Goal: Task Accomplishment & Management: Complete application form

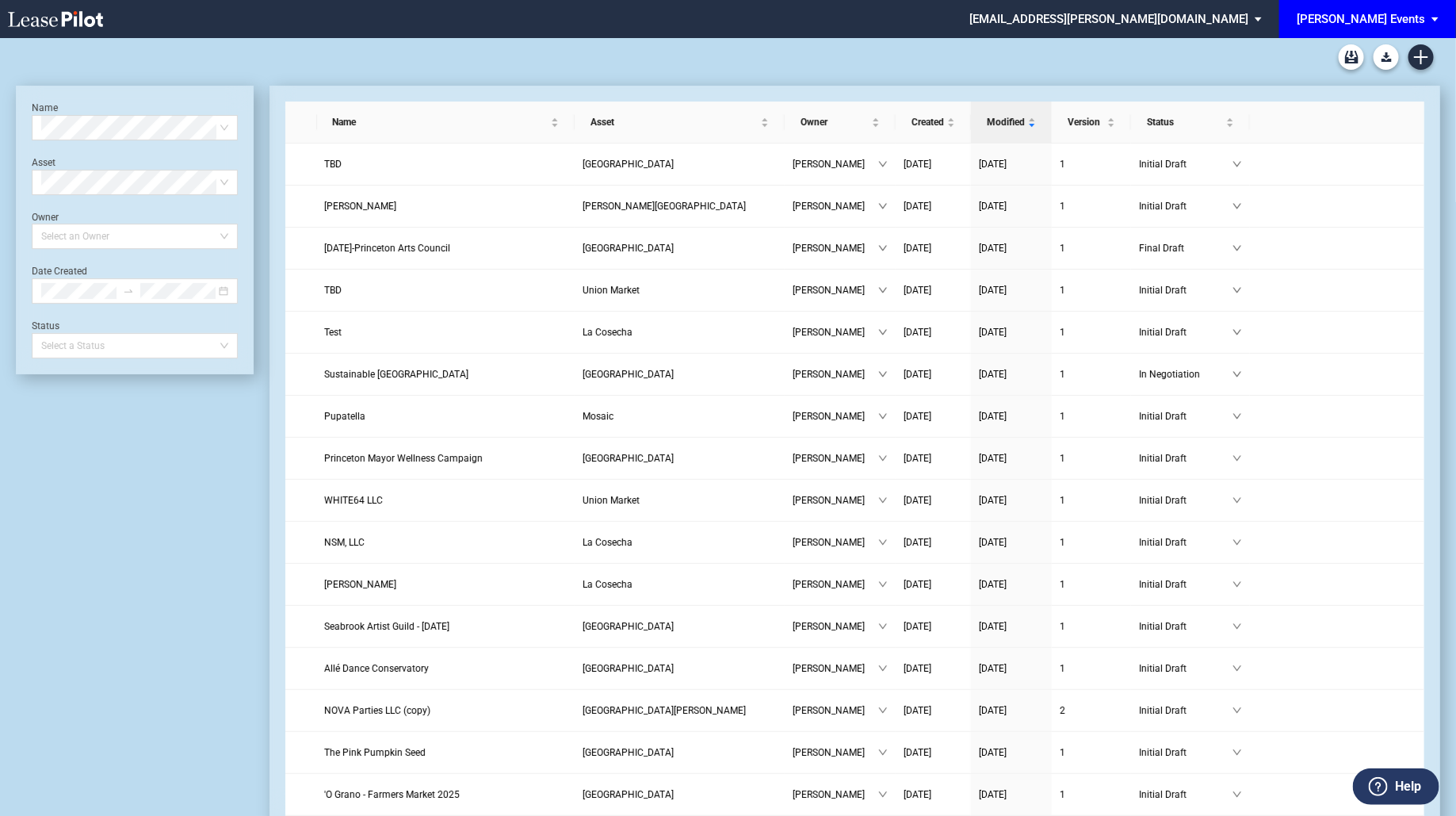
click at [1417, 27] on span "[PERSON_NAME] Events" at bounding box center [1361, 19] width 128 height 38
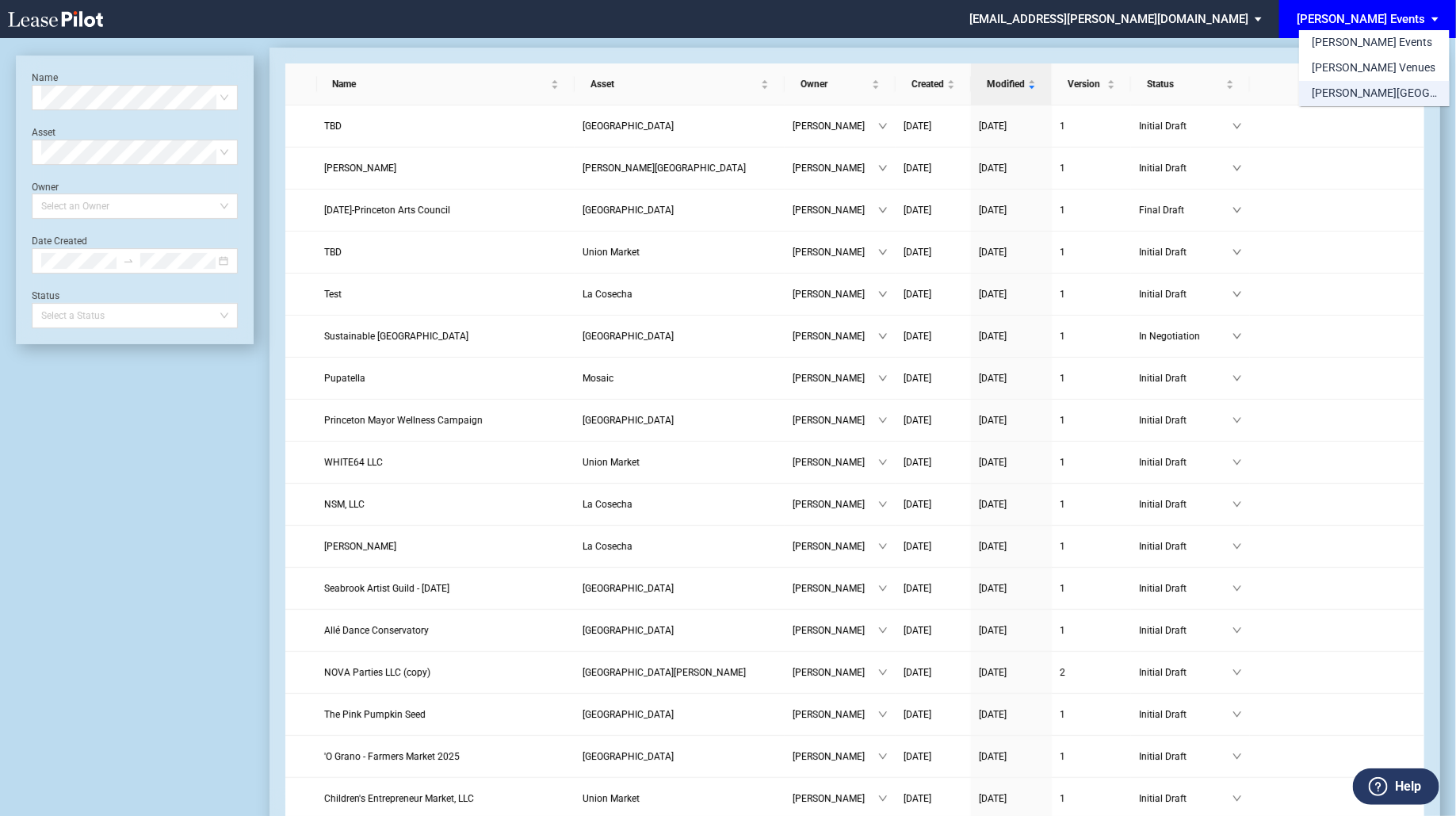
click at [1386, 85] on md-option "[PERSON_NAME][GEOGRAPHIC_DATA] Consents" at bounding box center [1374, 93] width 150 height 26
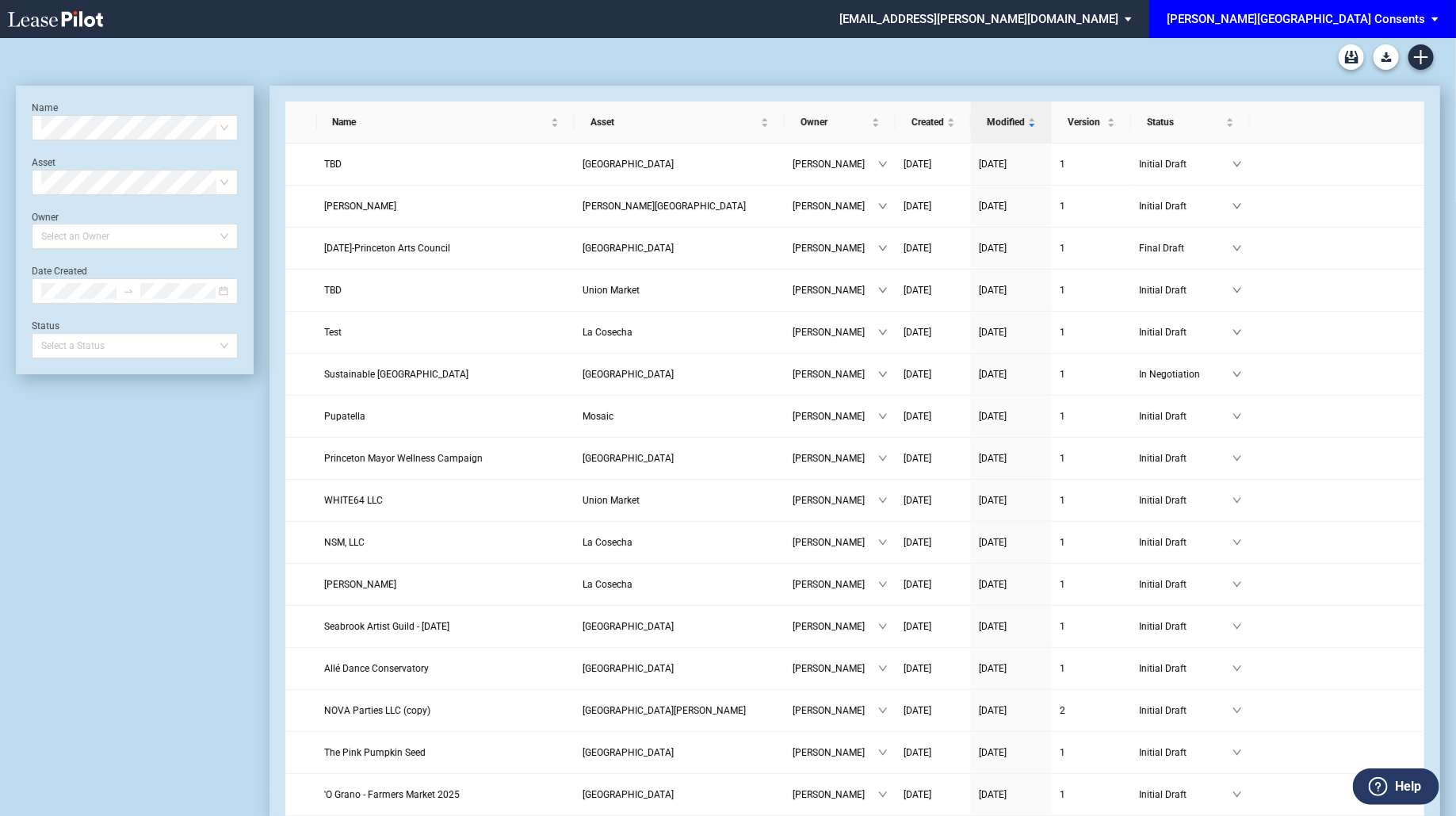
scroll to position [38, 0]
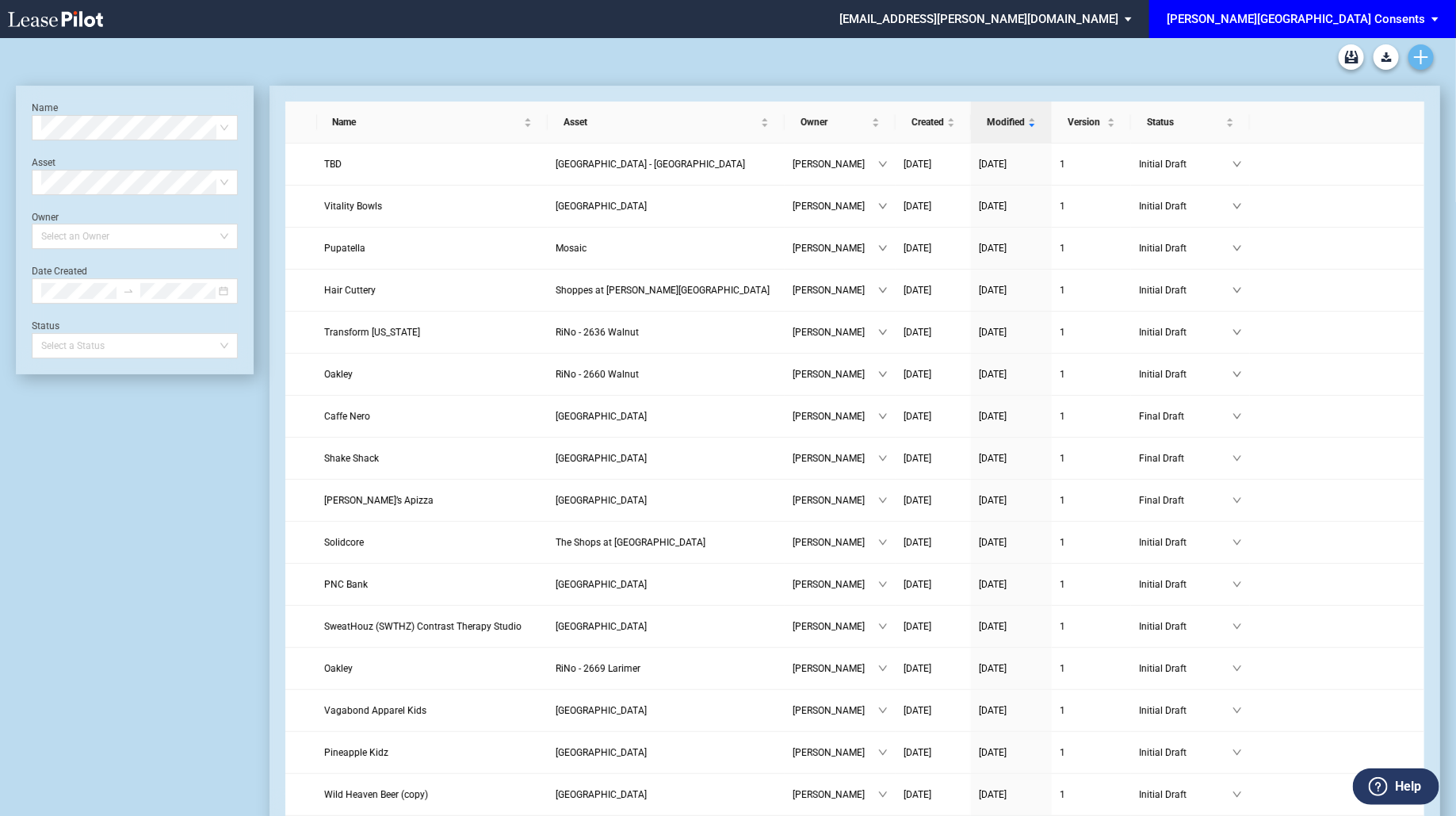
click at [1414, 56] on icon "Create new document" at bounding box center [1421, 57] width 14 height 14
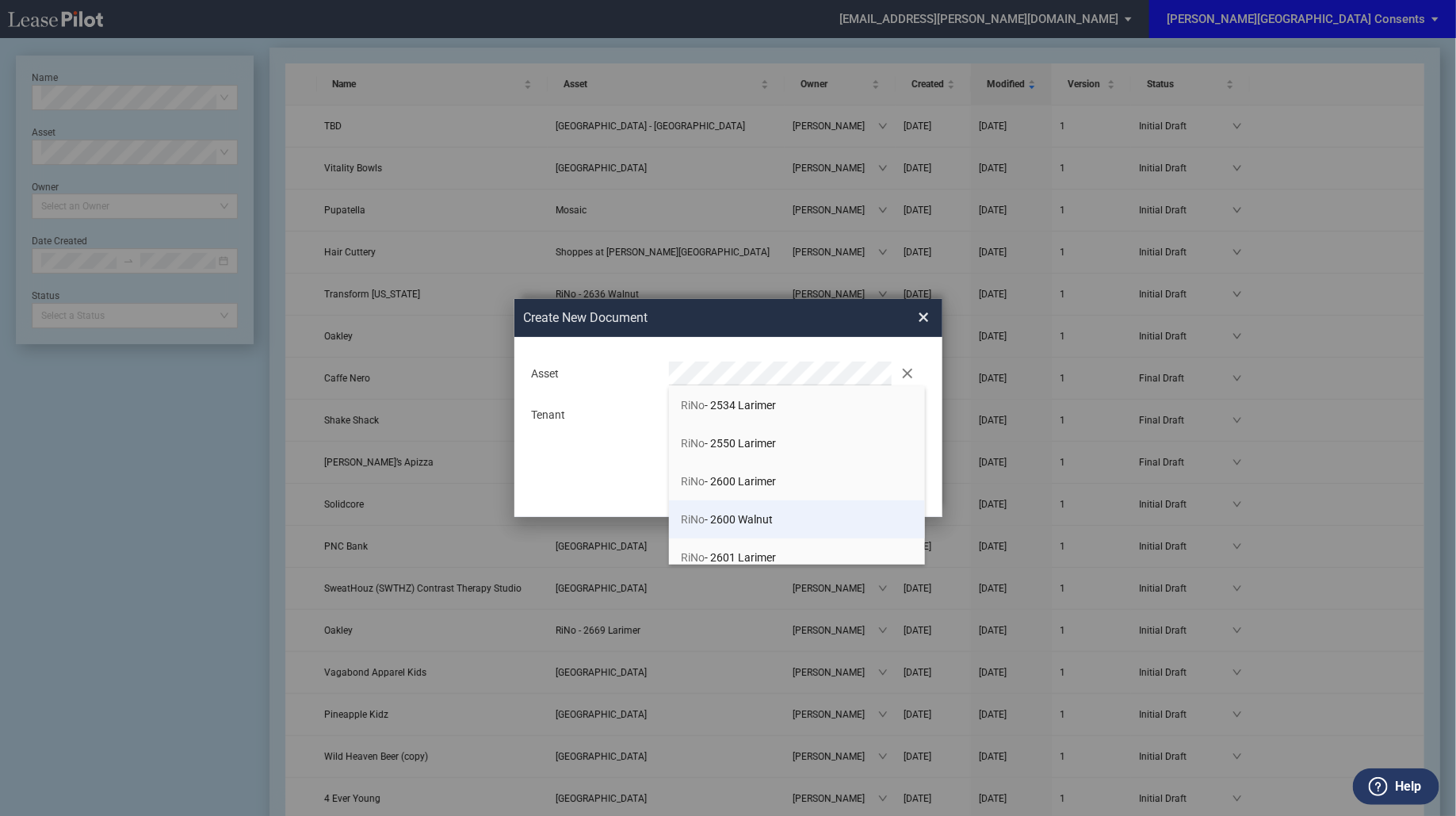
click at [787, 506] on li "RiNo - 2600 Walnut" at bounding box center [797, 519] width 256 height 38
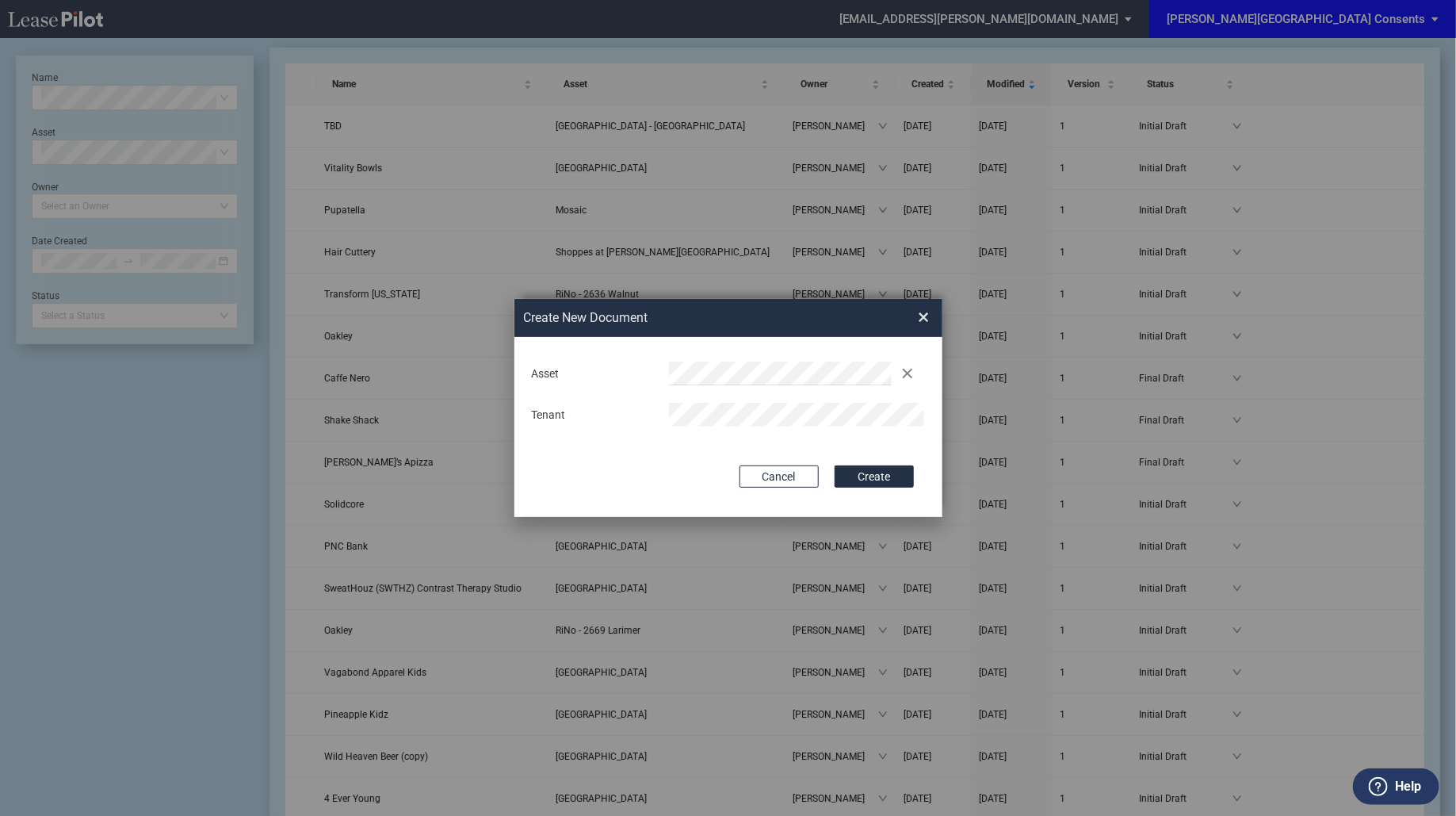
click at [835, 465] on button "Create" at bounding box center [874, 476] width 79 height 22
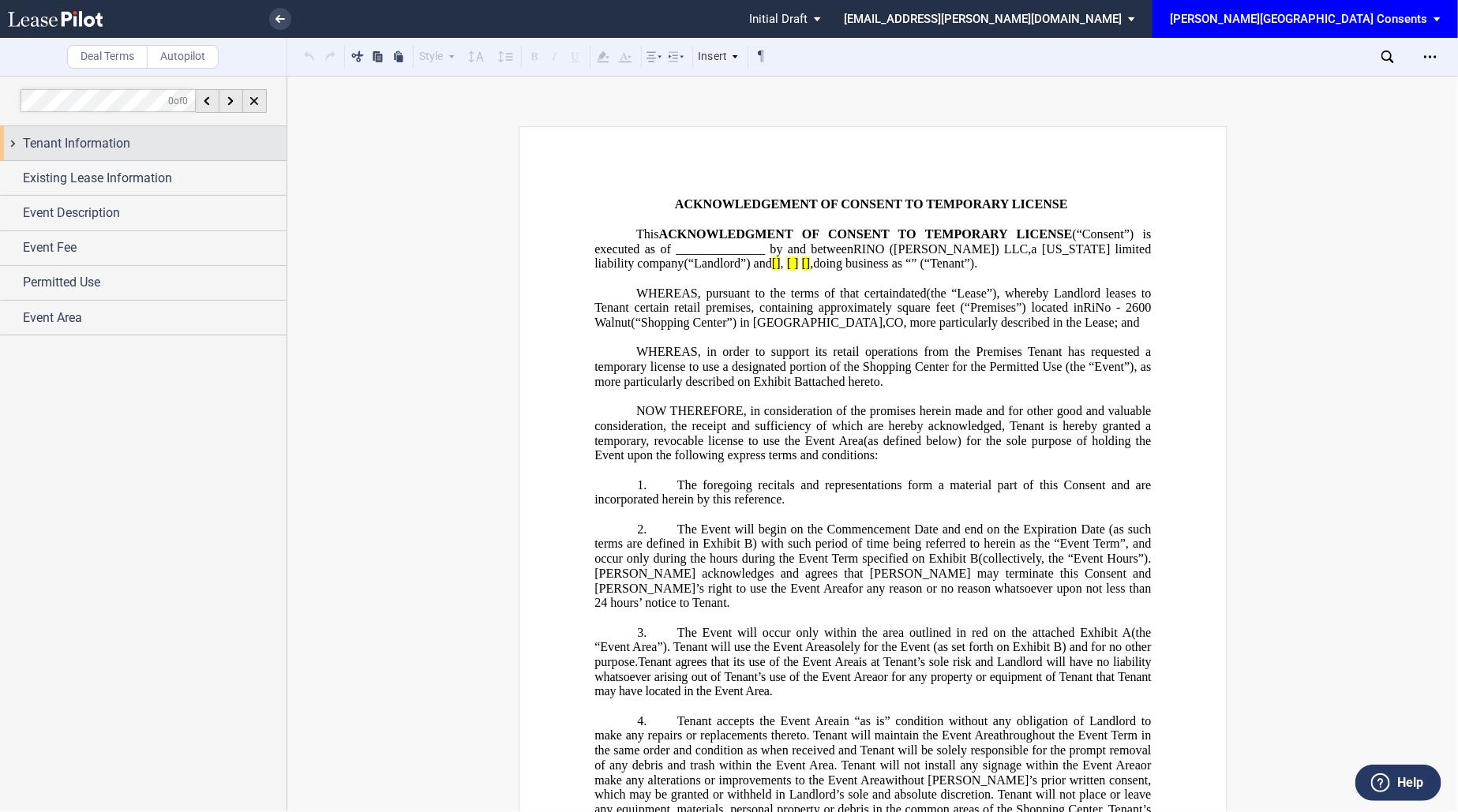
click at [143, 150] on div "Tenant Information" at bounding box center [154, 144] width 263 height 19
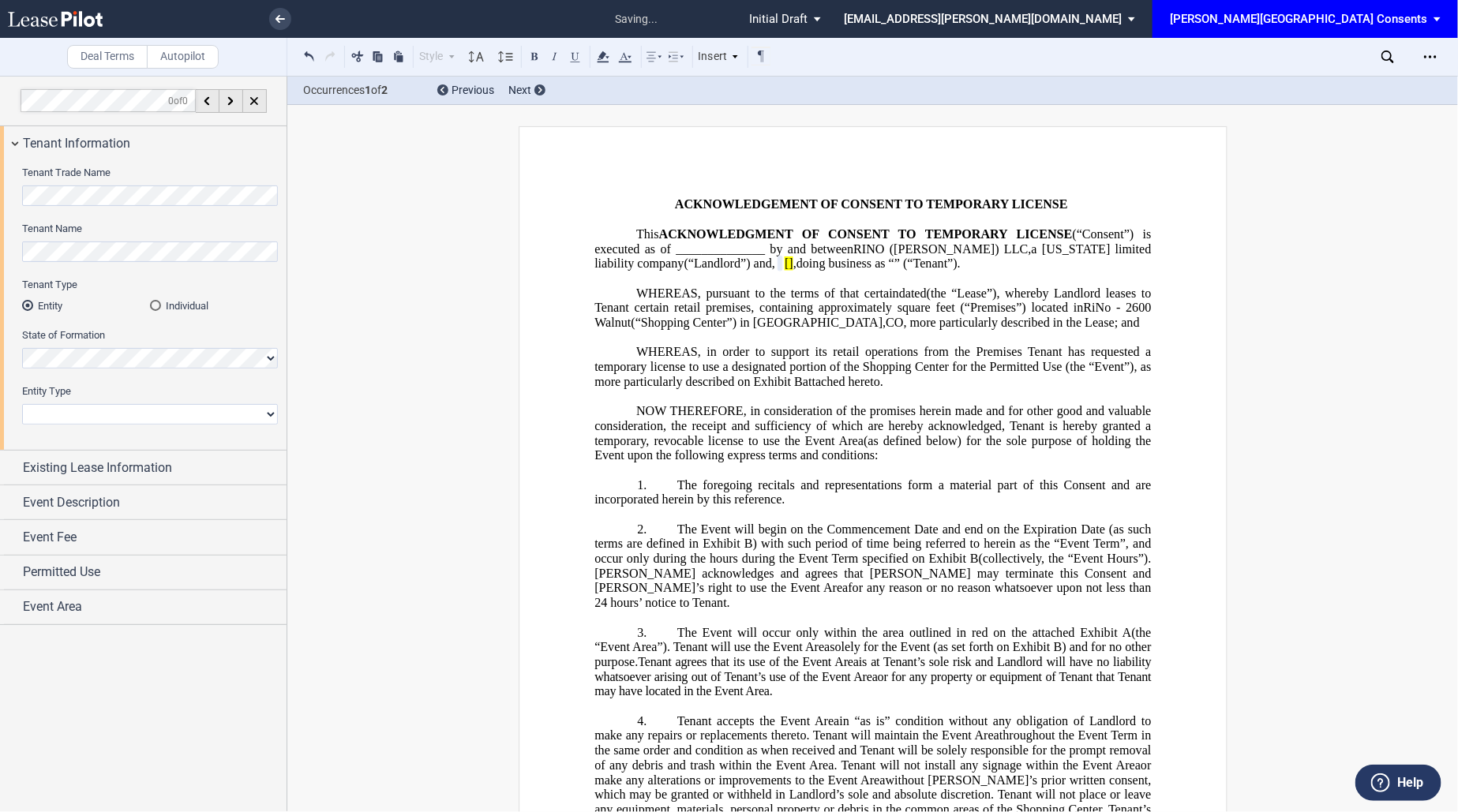
click at [115, 415] on select "Corporation Limited Liability Company General Partnership Limited Partnership N…" at bounding box center [150, 415] width 256 height 21
select select "corporation"
click at [22, 404] on select "Corporation Limited Liability Company General Partnership Limited Partnership N…" at bounding box center [150, 415] width 256 height 21
click at [116, 469] on span "Existing Lease Information" at bounding box center [98, 468] width 150 height 19
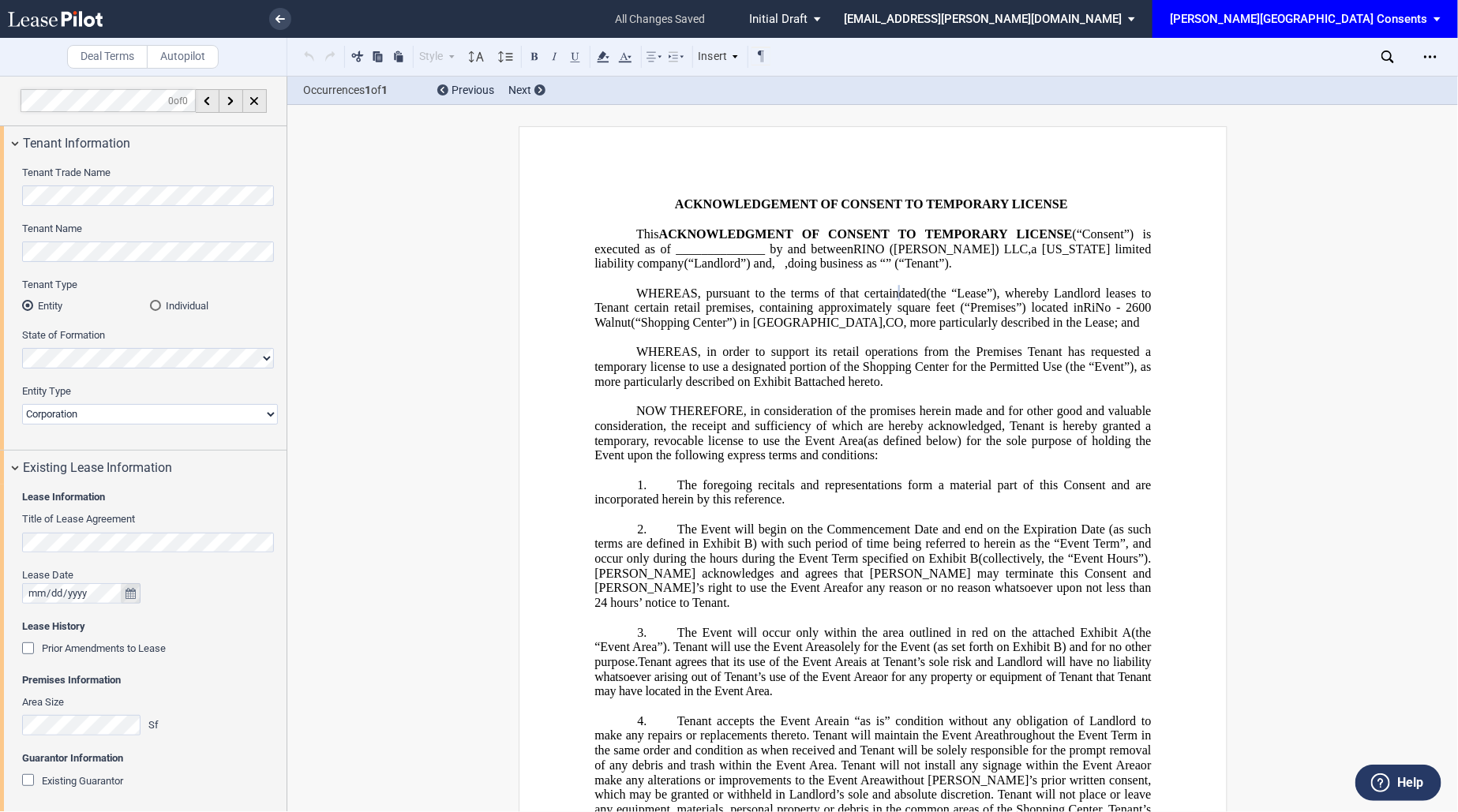
click at [131, 595] on icon "true" at bounding box center [131, 593] width 10 height 11
click at [266, 386] on button "next" at bounding box center [270, 377] width 33 height 27
click at [166, 416] on span "03" at bounding box center [169, 421] width 12 height 12
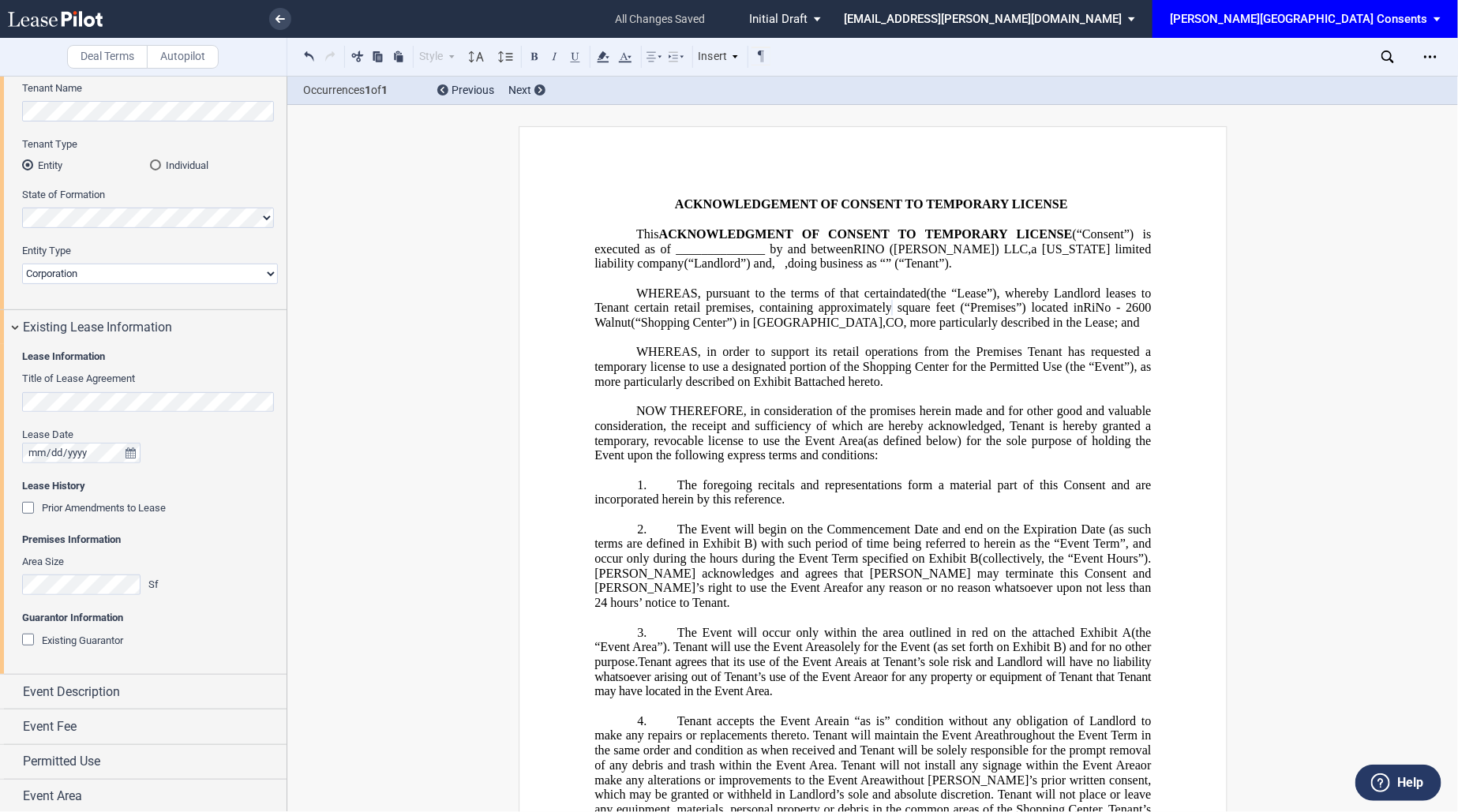
scroll to position [142, 0]
click at [131, 695] on div "Event Description" at bounding box center [154, 690] width 263 height 19
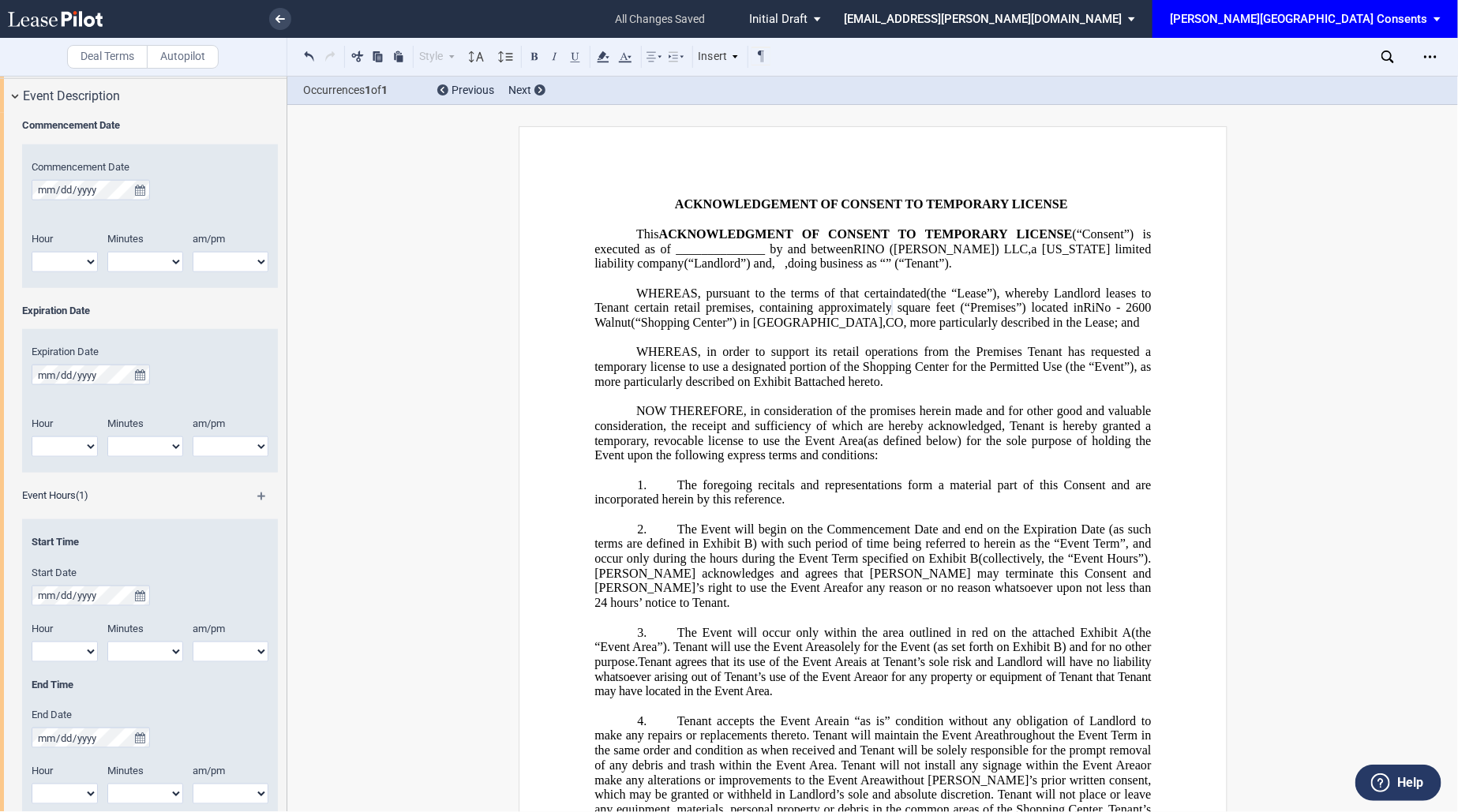
scroll to position [741, 0]
click at [140, 185] on icon "true" at bounding box center [140, 185] width 10 height 11
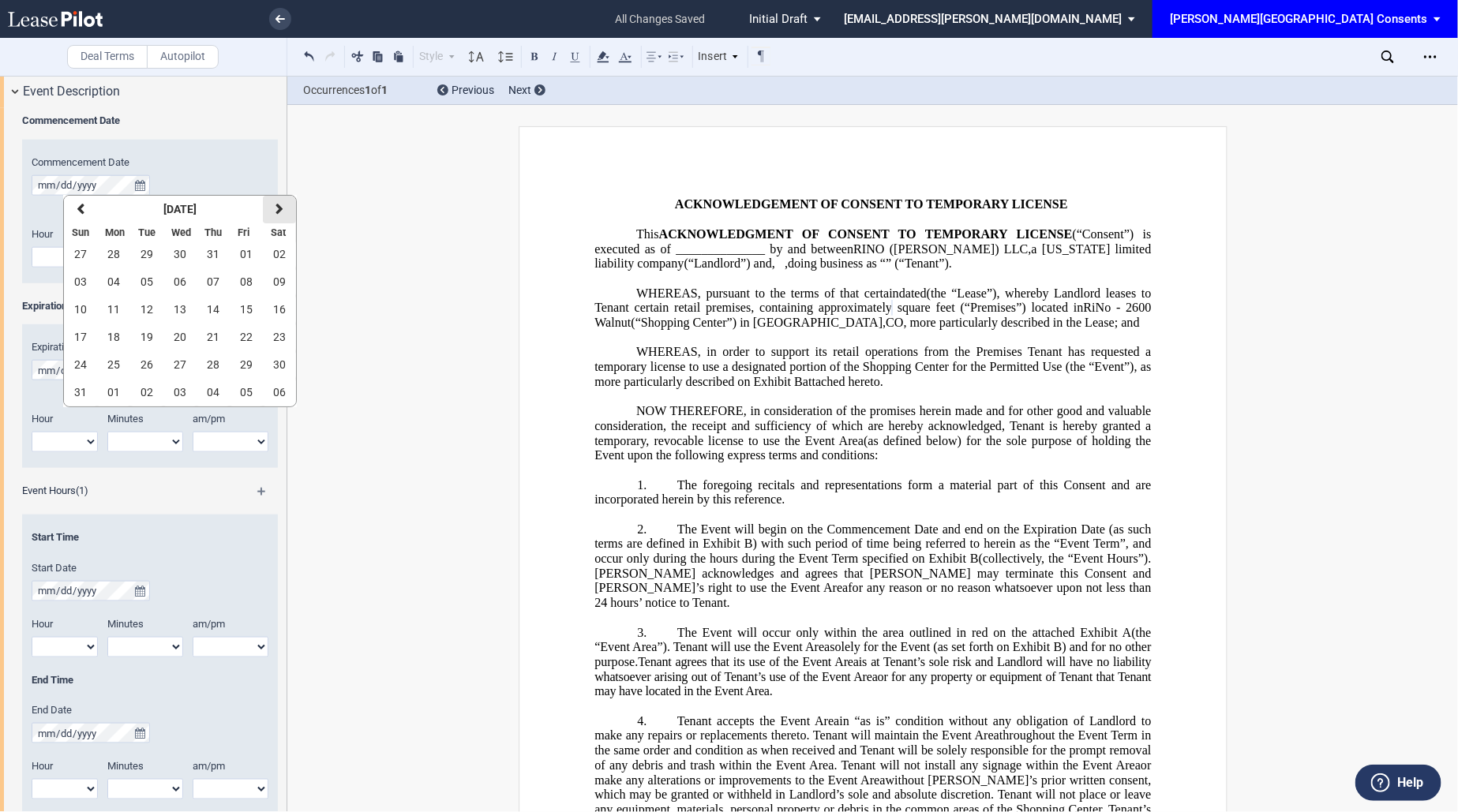
click at [282, 202] on button "next" at bounding box center [279, 209] width 33 height 27
click at [282, 274] on button "13" at bounding box center [279, 281] width 33 height 27
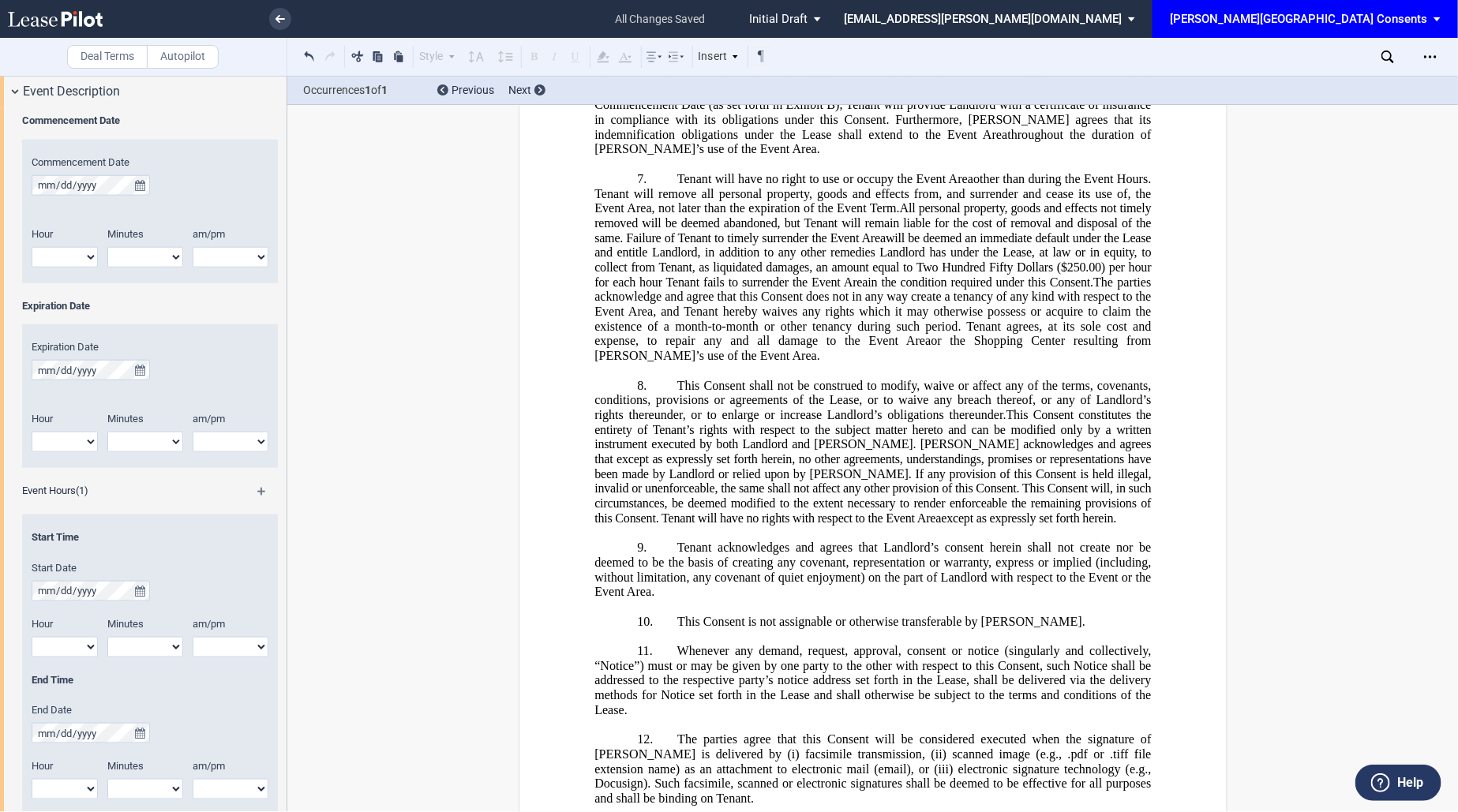
scroll to position [1839, 0]
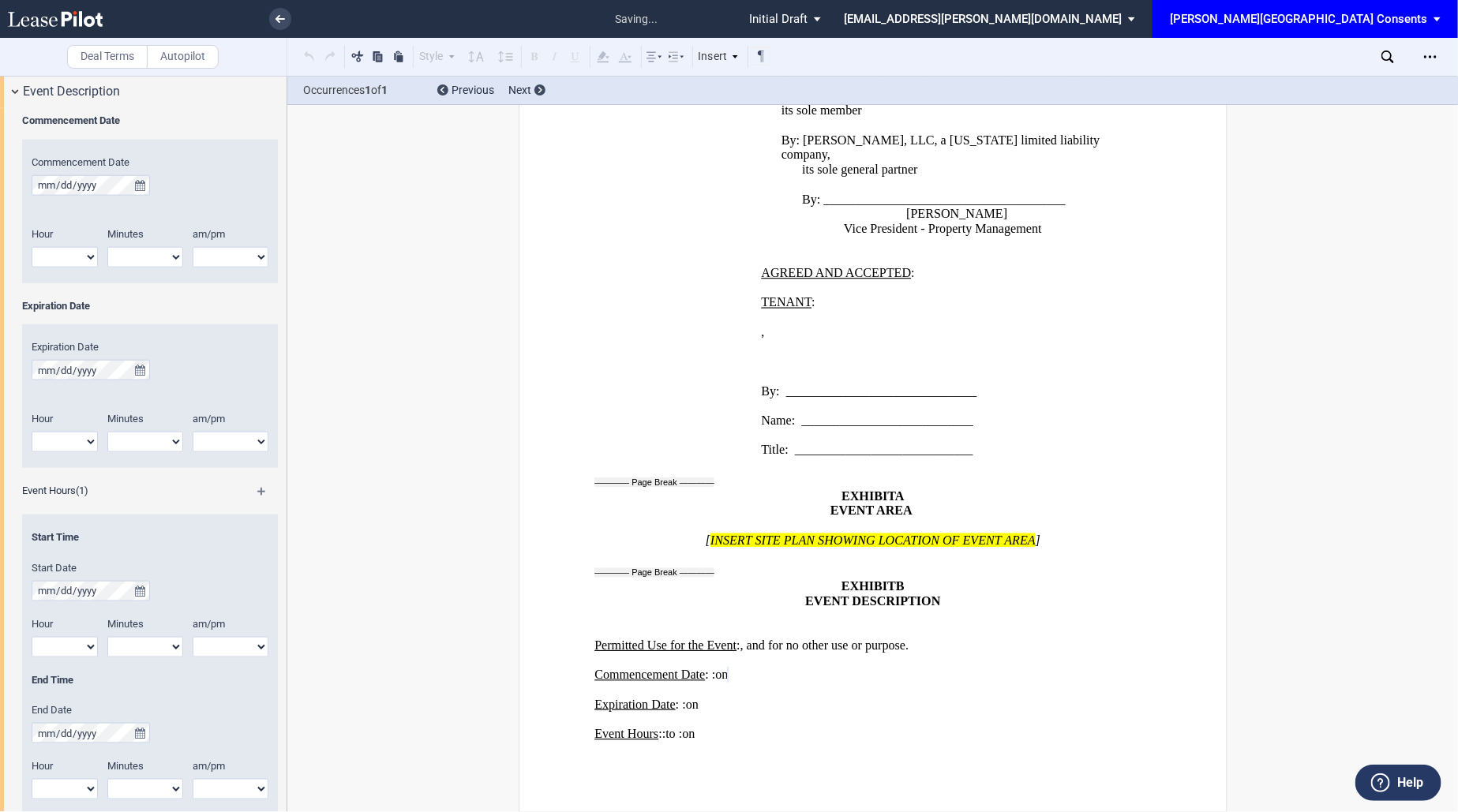
click at [79, 254] on select "1 2 3 4 5 6 7 8 9 10 11 12" at bounding box center [64, 257] width 66 height 21
select select "7"
click at [31, 247] on select "1 2 3 4 5 6 7 8 9 10 11 12" at bounding box center [64, 257] width 66 height 21
click at [223, 256] on select "am pm" at bounding box center [230, 257] width 76 height 21
select select "am"
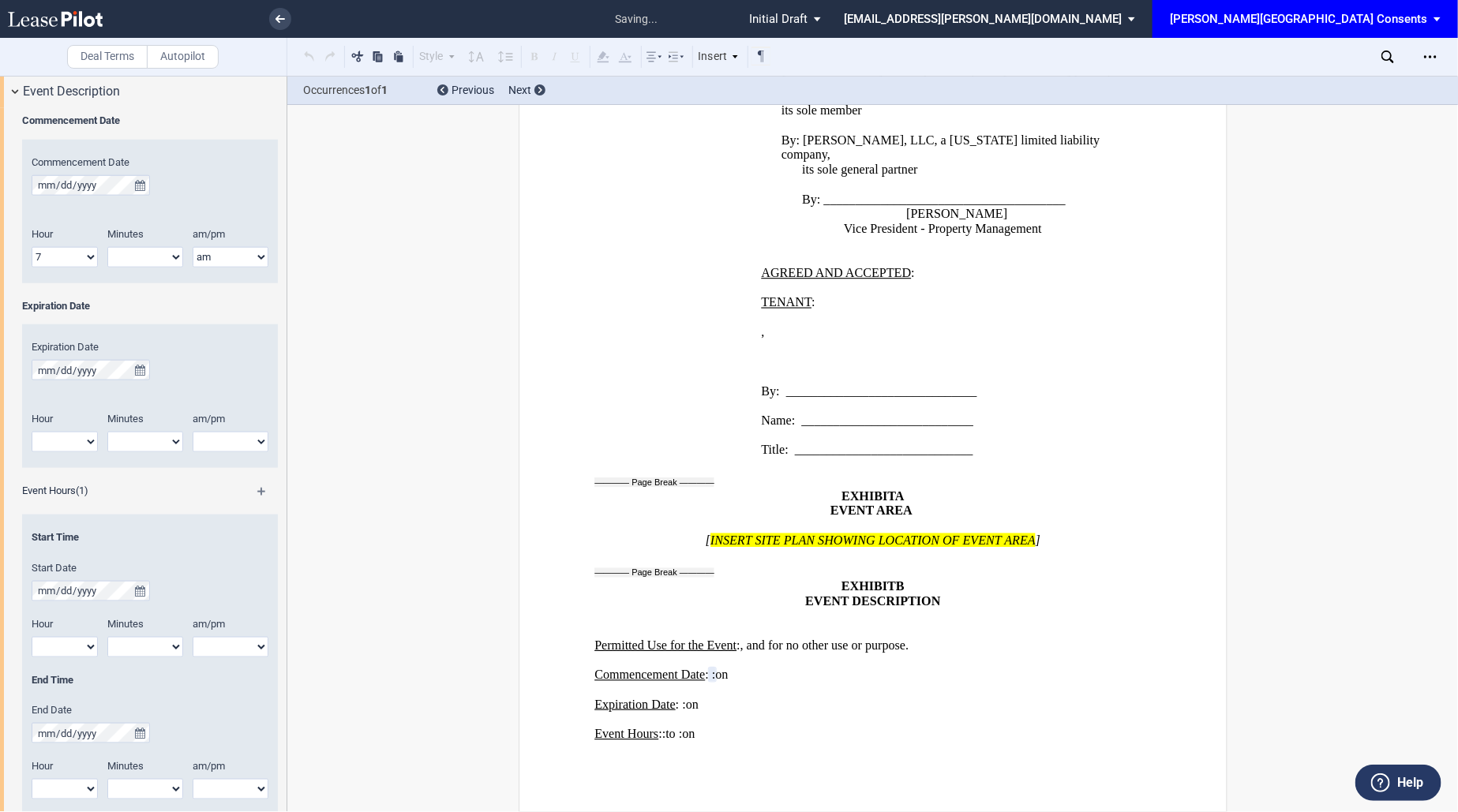
click at [192, 247] on select "am pm" at bounding box center [230, 257] width 76 height 21
click at [64, 445] on select "1 2 3 4 5 6 7 8 9 10 11 12" at bounding box center [64, 442] width 66 height 21
select select "1"
click at [31, 432] on select "1 2 3 4 5 6 7 8 9 10 11 12" at bounding box center [64, 442] width 66 height 21
click at [199, 450] on select "am pm" at bounding box center [230, 442] width 76 height 21
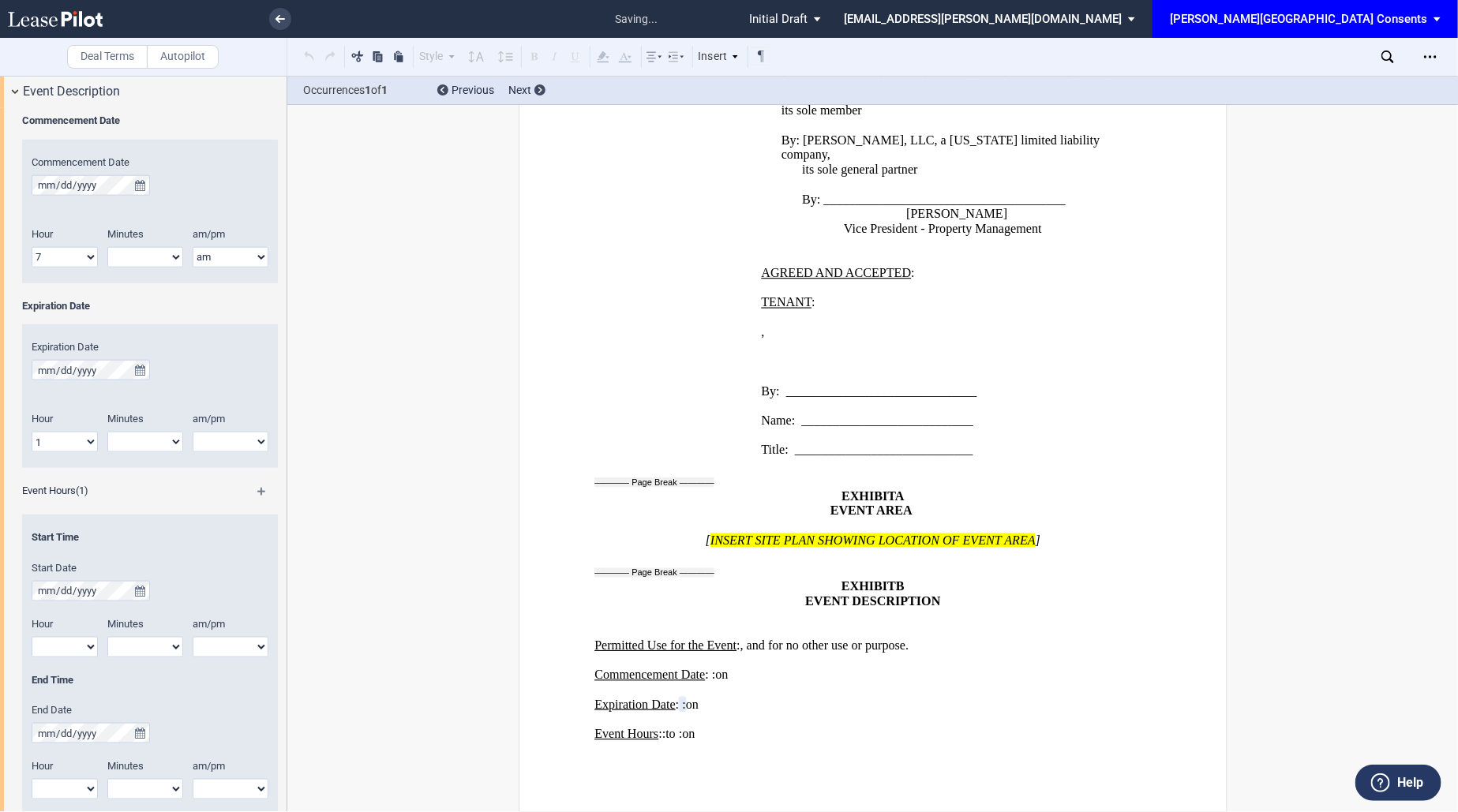
select select "pm"
click at [192, 432] on select "am pm" at bounding box center [230, 442] width 76 height 21
click at [131, 443] on select "00 05 10 15 20 25 30 35 40 45 50 55" at bounding box center [145, 442] width 76 height 21
select select "00"
click at [107, 432] on select "00 05 10 15 20 25 30 35 40 45 50 55" at bounding box center [145, 442] width 76 height 21
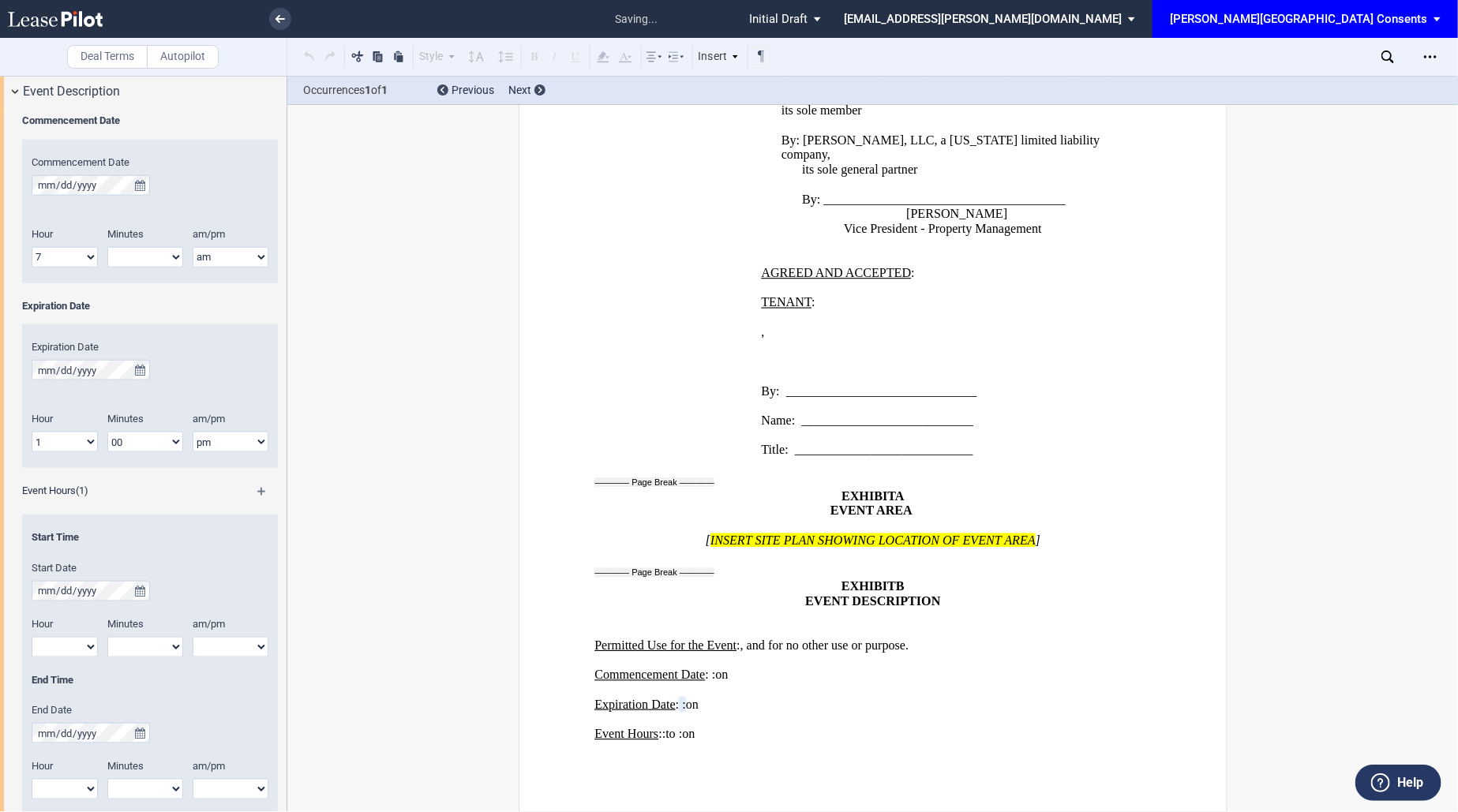
click at [173, 256] on select "00 05 10 15 20 25 30 35 40 45 50 55" at bounding box center [145, 257] width 76 height 21
select select "00"
click at [107, 247] on select "00 05 10 15 20 25 30 35 40 45 50 55" at bounding box center [145, 257] width 76 height 21
click at [142, 365] on icon "true" at bounding box center [140, 370] width 10 height 11
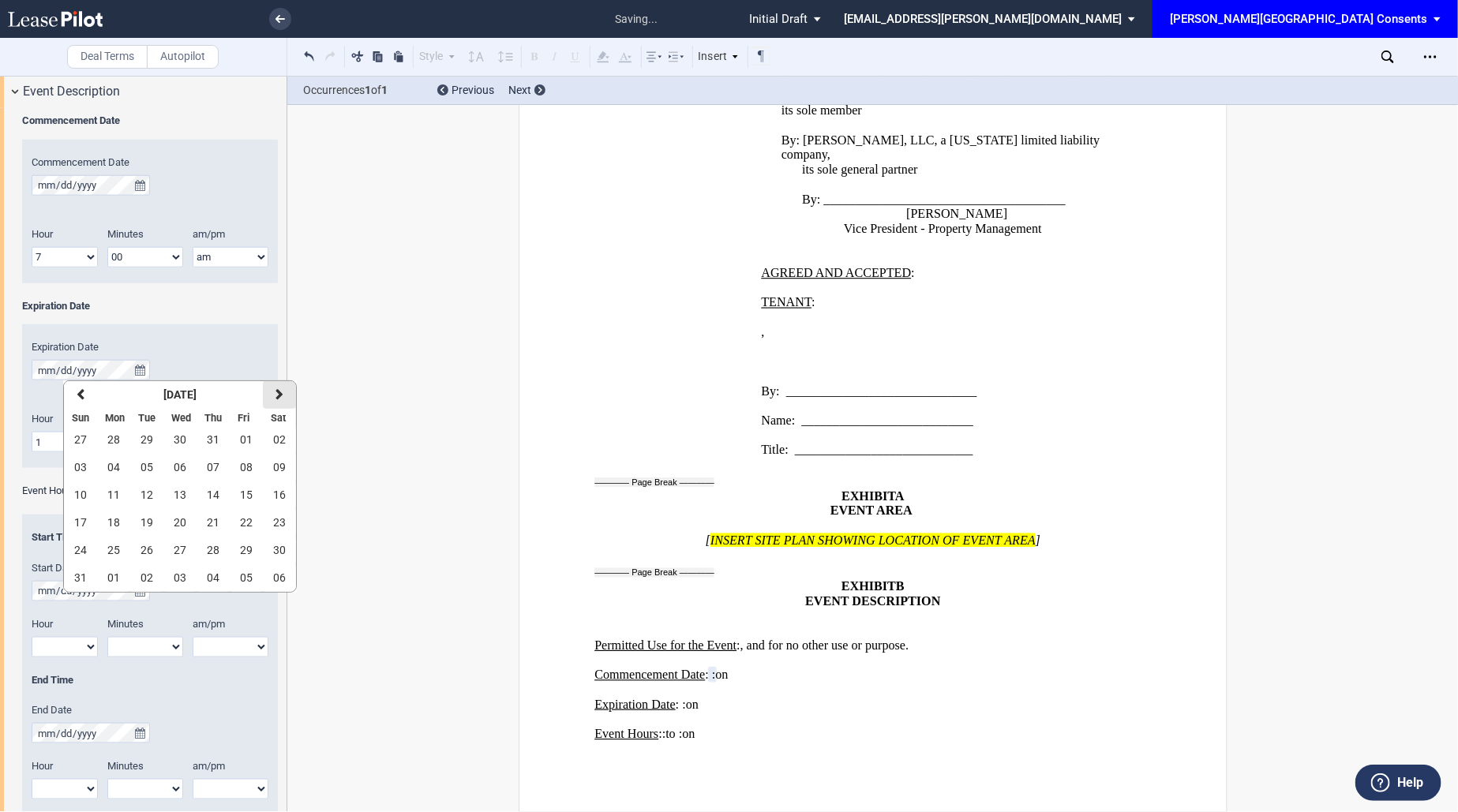
click at [276, 389] on icon "button" at bounding box center [279, 394] width 8 height 12
click at [271, 462] on button "13" at bounding box center [279, 467] width 33 height 27
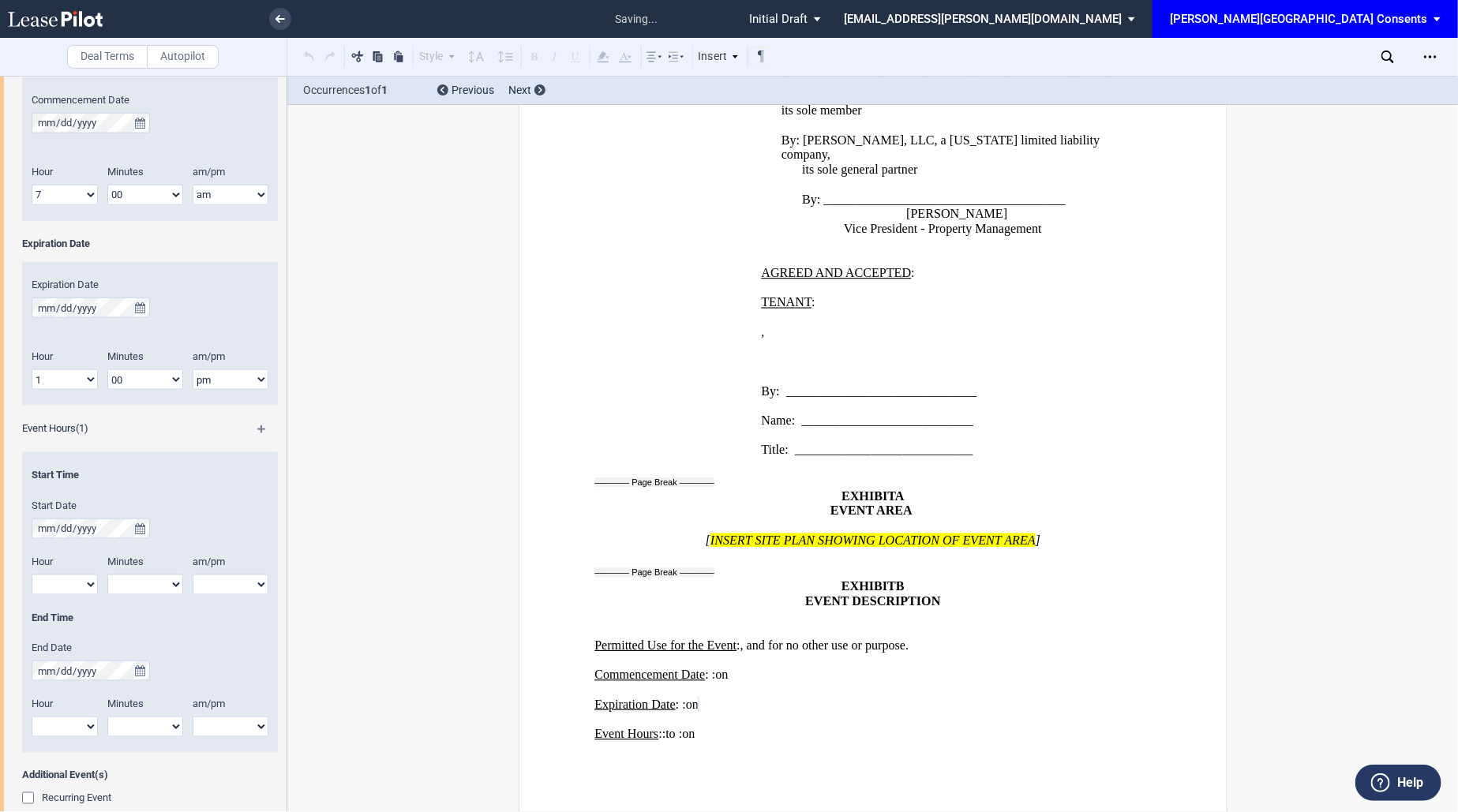
scroll to position [808, 0]
click at [135, 519] on icon "true" at bounding box center [140, 523] width 10 height 11
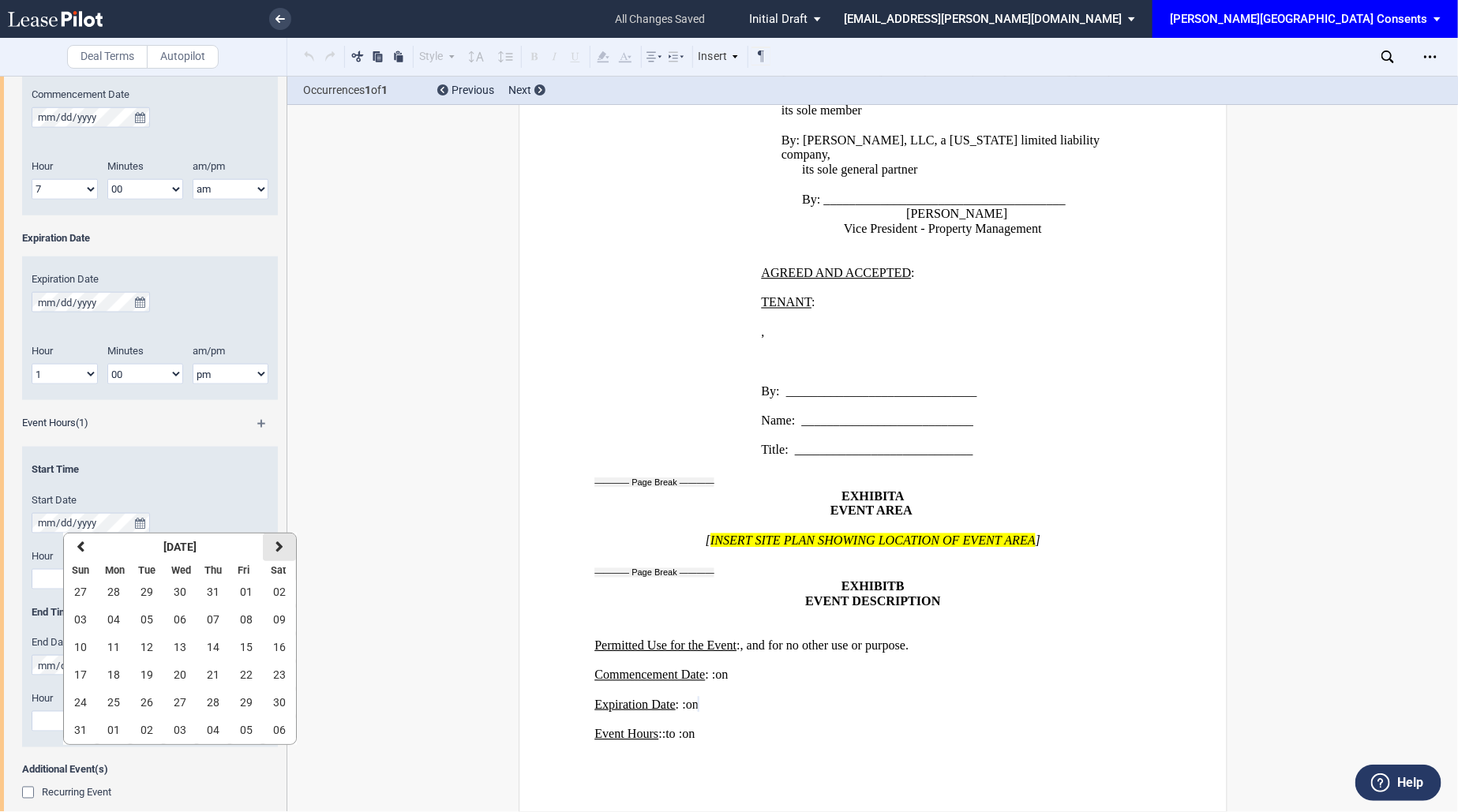
click at [273, 538] on button "next" at bounding box center [279, 546] width 33 height 27
click at [275, 624] on span "13" at bounding box center [278, 619] width 12 height 12
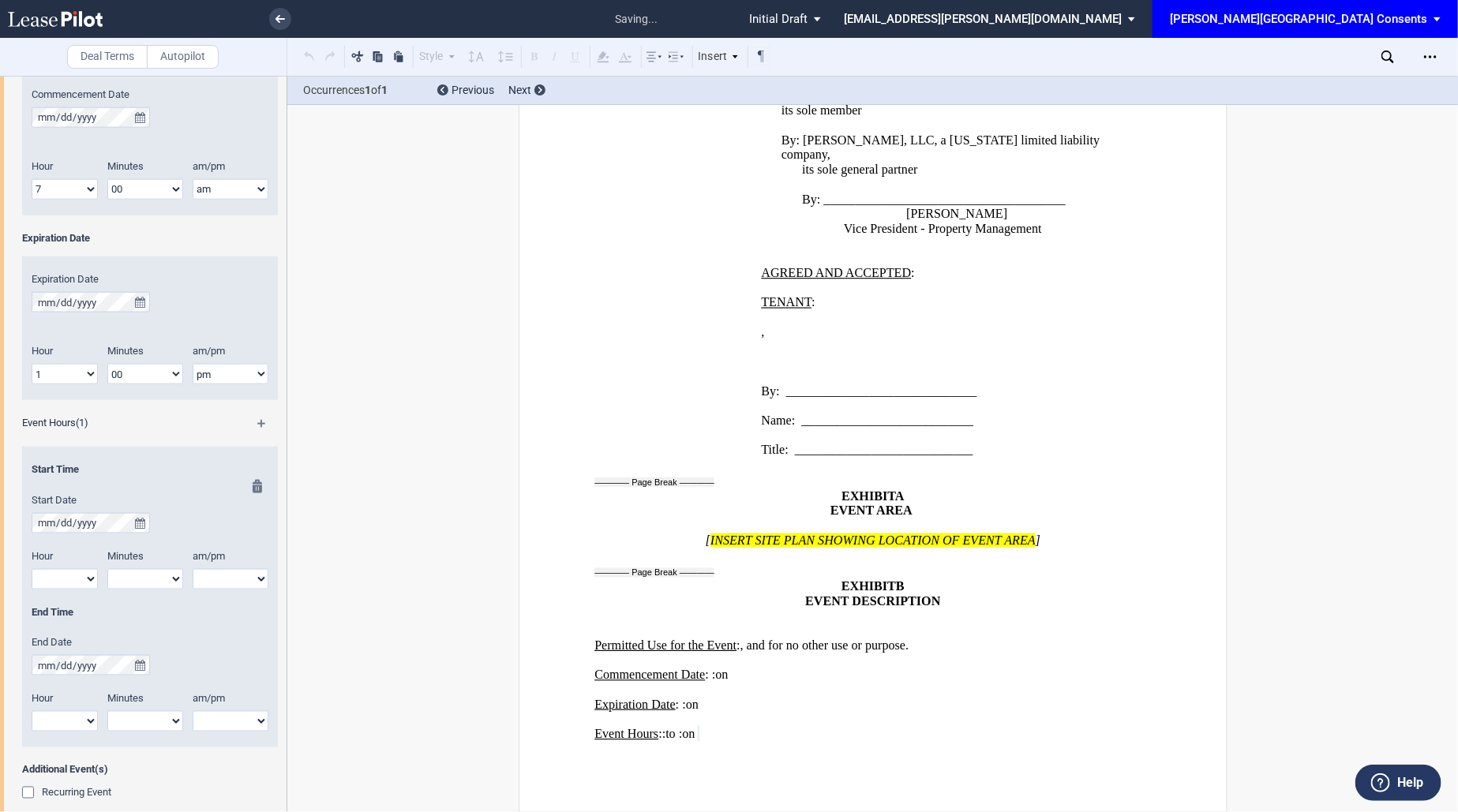
scroll to position [853, 0]
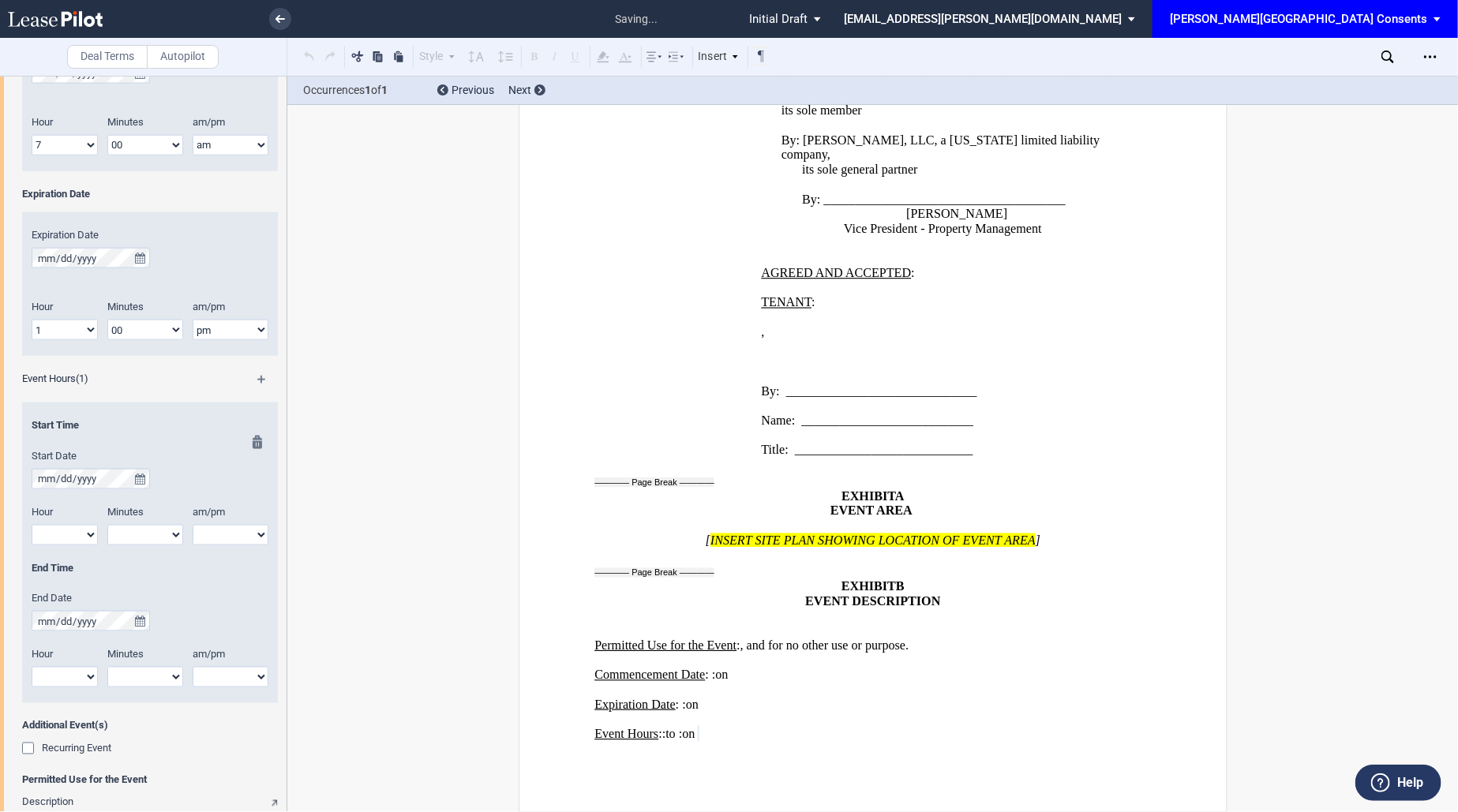
click at [74, 527] on select "1 2 3 4 5 6 7 8 9 10 11 12" at bounding box center [64, 535] width 66 height 21
select select "8"
click at [31, 524] on select "1 2 3 4 5 6 7 8 9 10 11 12" at bounding box center [64, 535] width 66 height 21
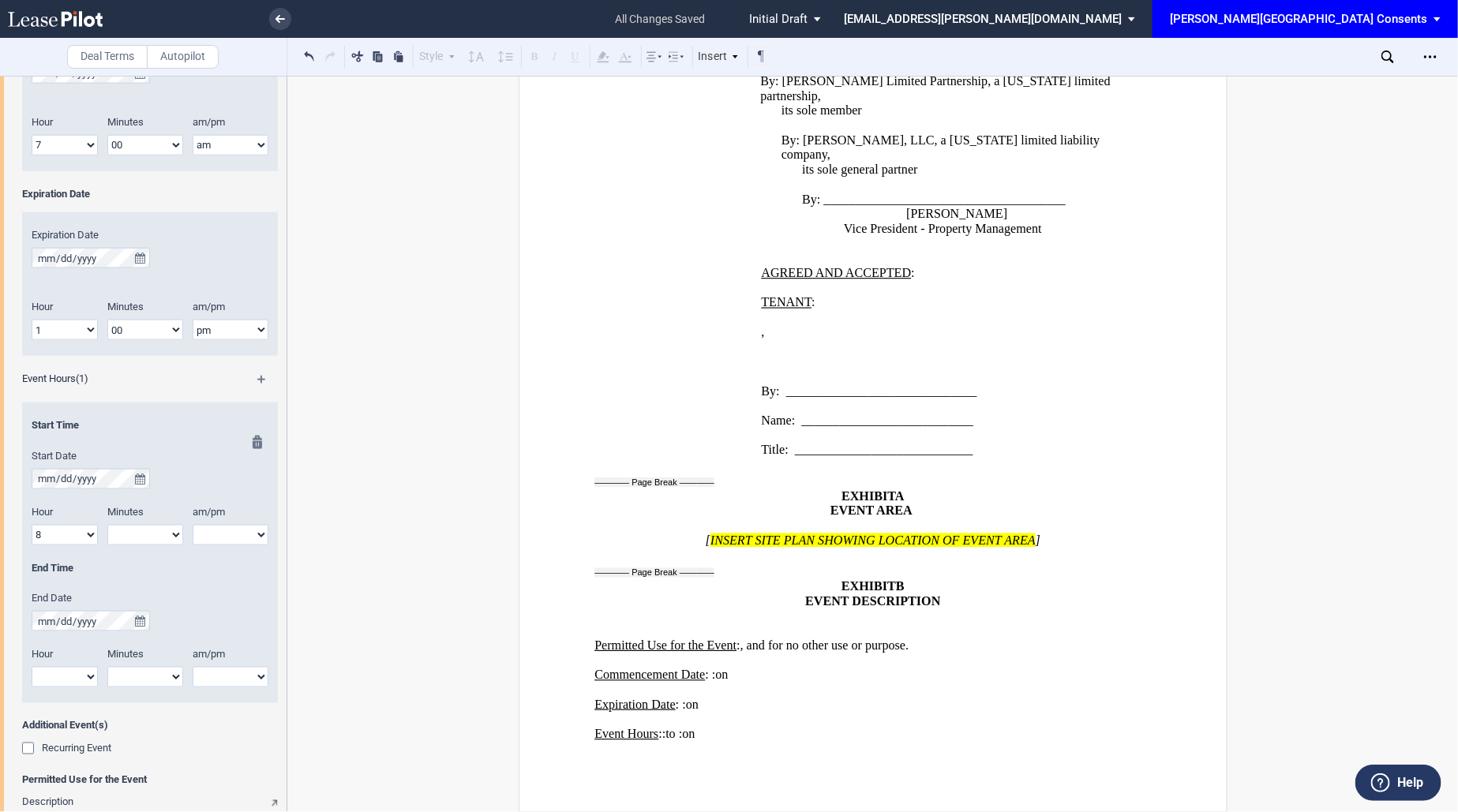
click at [228, 534] on select "am pm" at bounding box center [230, 535] width 76 height 21
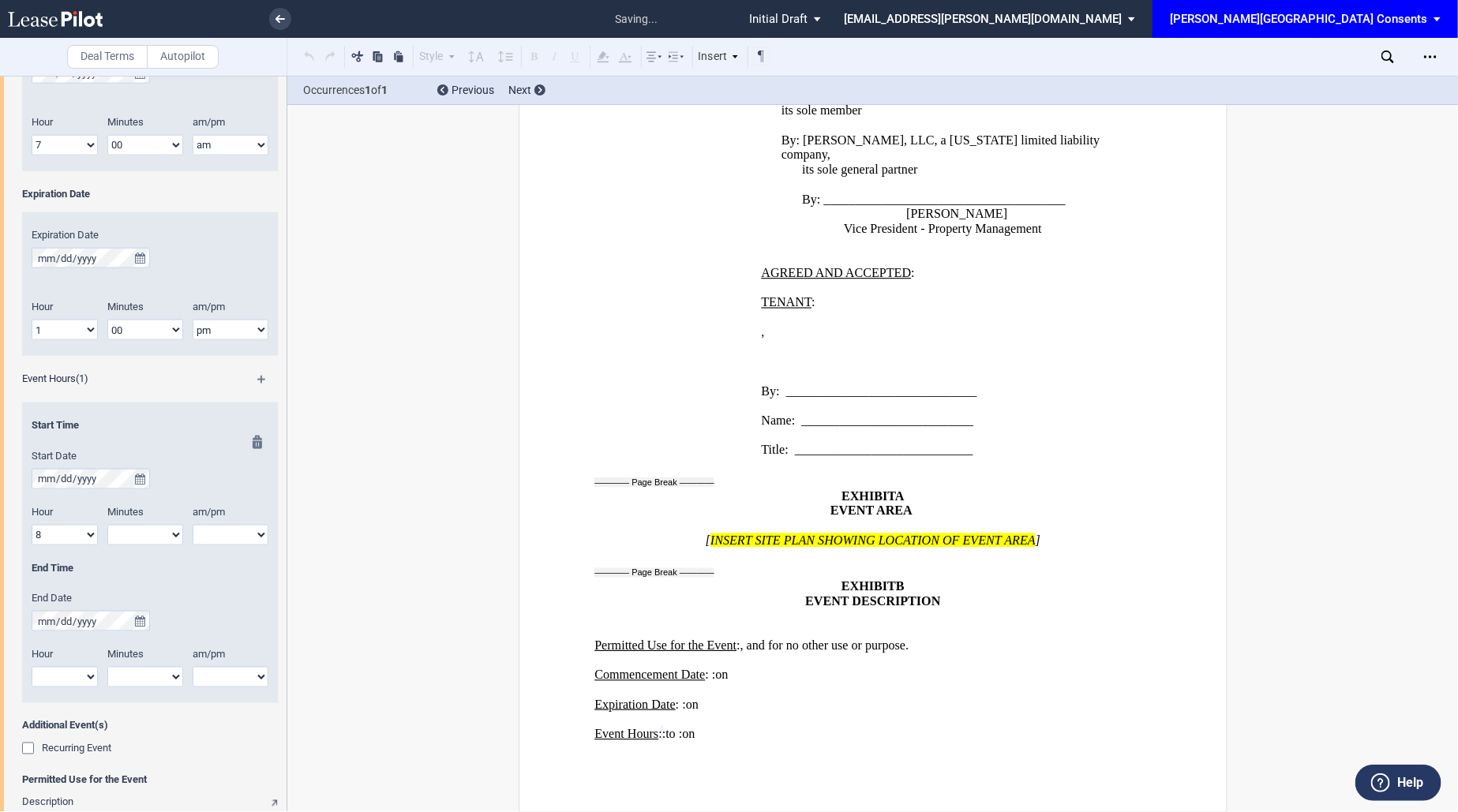
select select "am"
click at [192, 524] on select "am pm" at bounding box center [230, 535] width 76 height 21
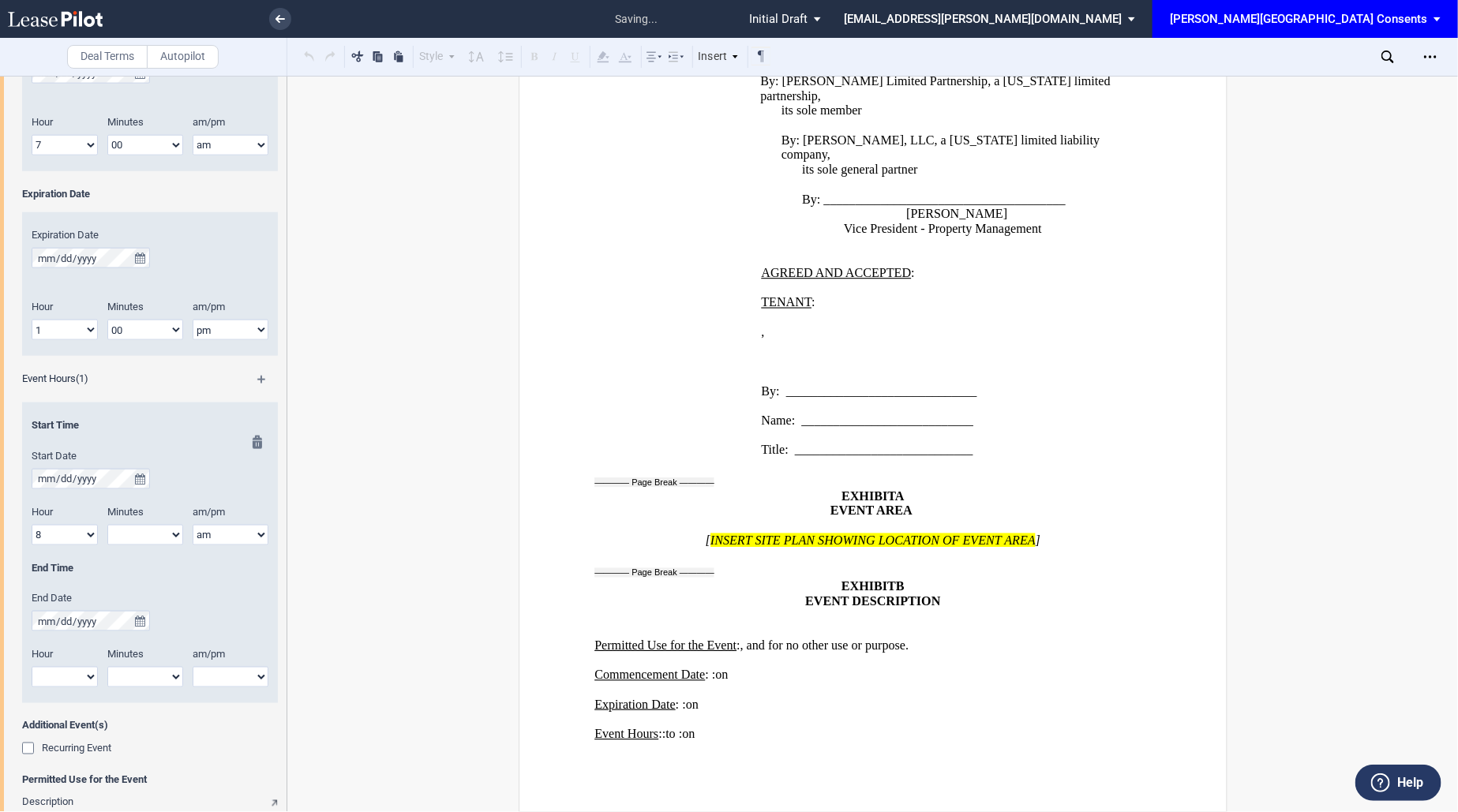
click at [90, 666] on select "1 2 3 4 5 6 7 8 9 10 11 12" at bounding box center [64, 677] width 66 height 21
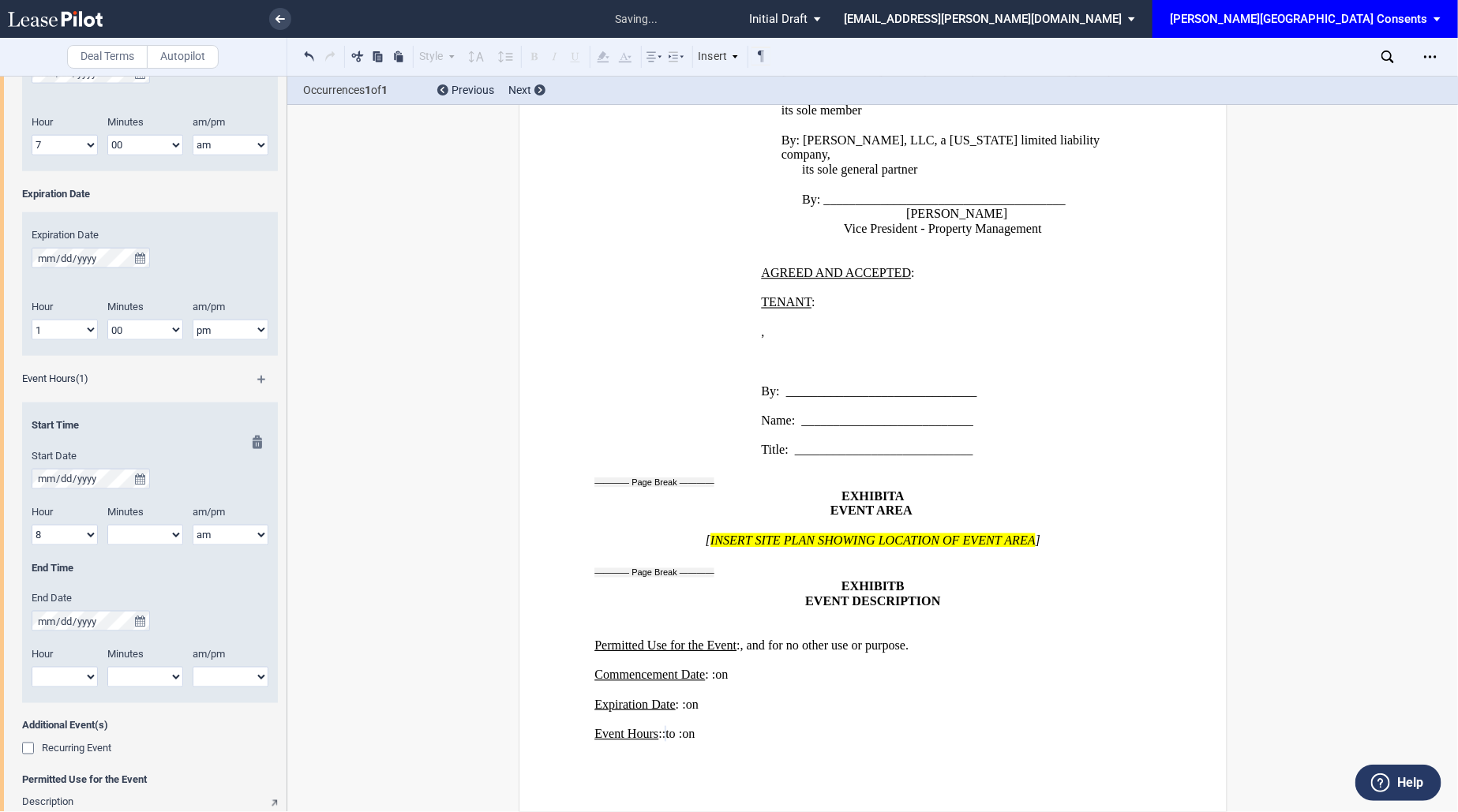
select select "10"
click at [31, 666] on select "1 2 3 4 5 6 7 8 9 10 11 12" at bounding box center [64, 677] width 66 height 21
click at [212, 671] on select "am pm" at bounding box center [230, 677] width 76 height 21
click at [192, 666] on select "am pm" at bounding box center [230, 677] width 76 height 21
click at [78, 535] on select "1 2 3 4 5 6 7 8 9 10 11 12" at bounding box center [64, 535] width 66 height 21
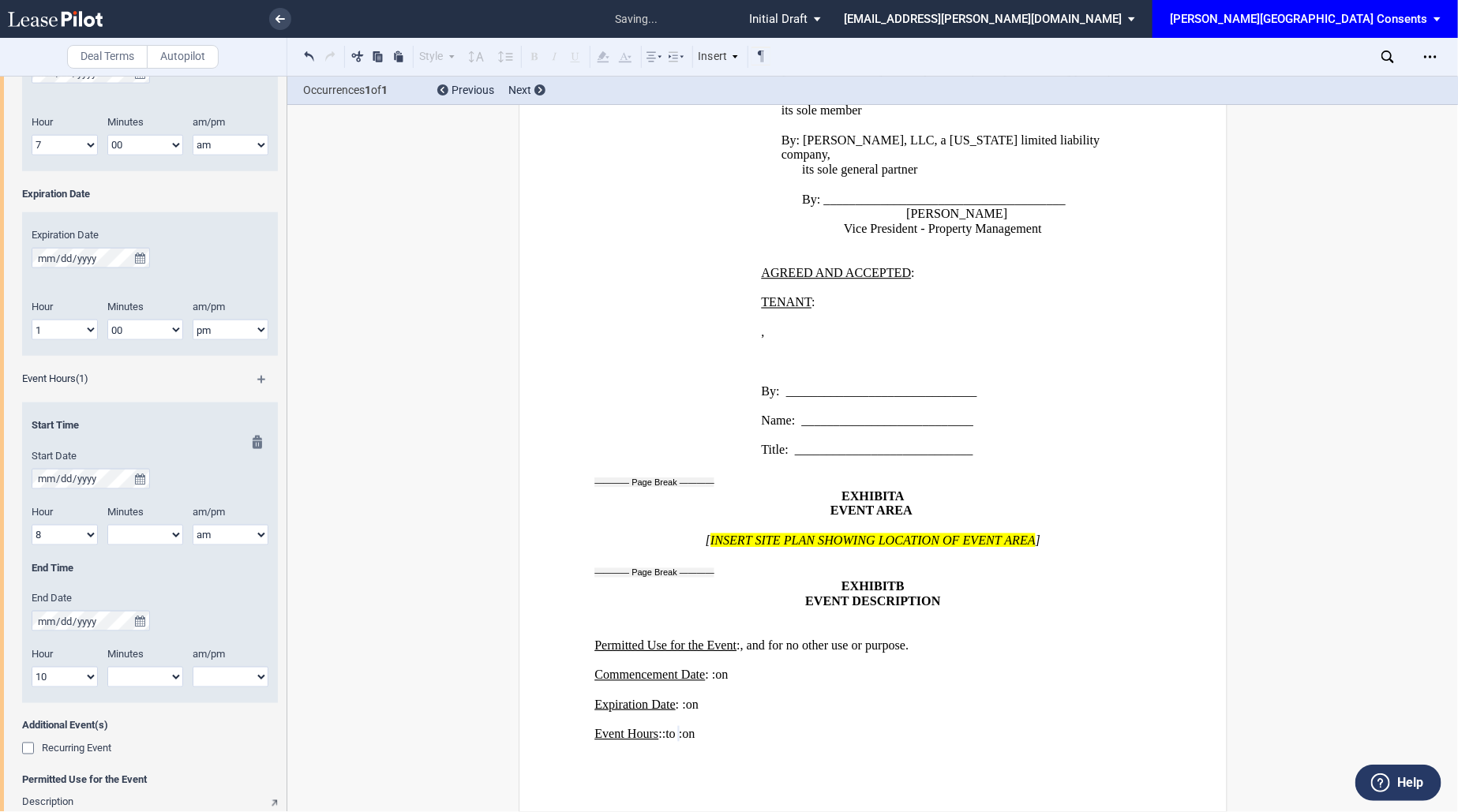
select select "9"
click at [31, 524] on select "1 2 3 4 5 6 7 8 9 10 11 12" at bounding box center [64, 535] width 66 height 21
click at [81, 673] on select "1 2 3 4 5 6 7 8 9 10 11 12" at bounding box center [64, 677] width 66 height 21
select select "11"
click at [31, 666] on select "1 2 3 4 5 6 7 8 9 10 11 12" at bounding box center [64, 677] width 66 height 21
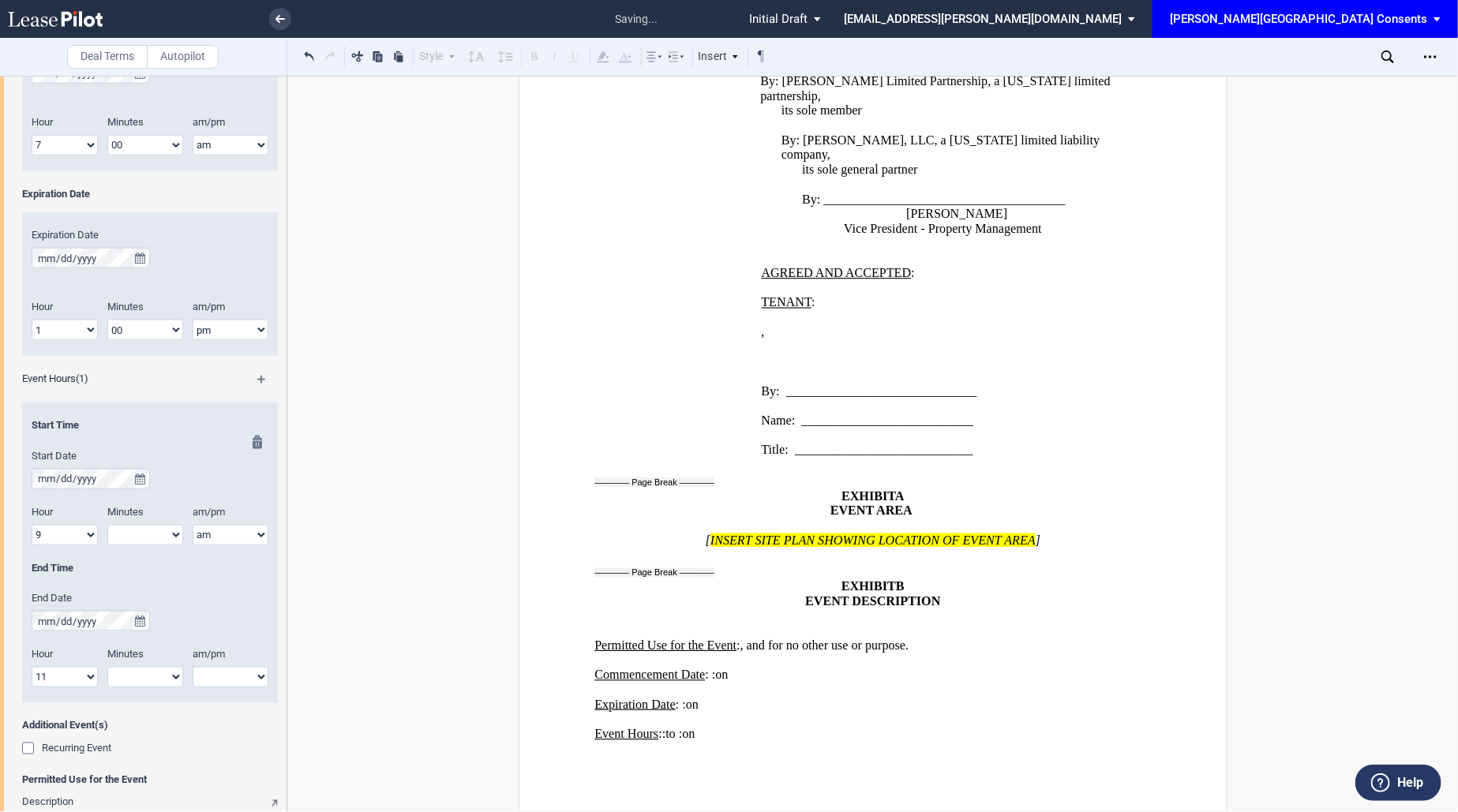
click at [206, 690] on div "am/pm am pm" at bounding box center [235, 675] width 85 height 56
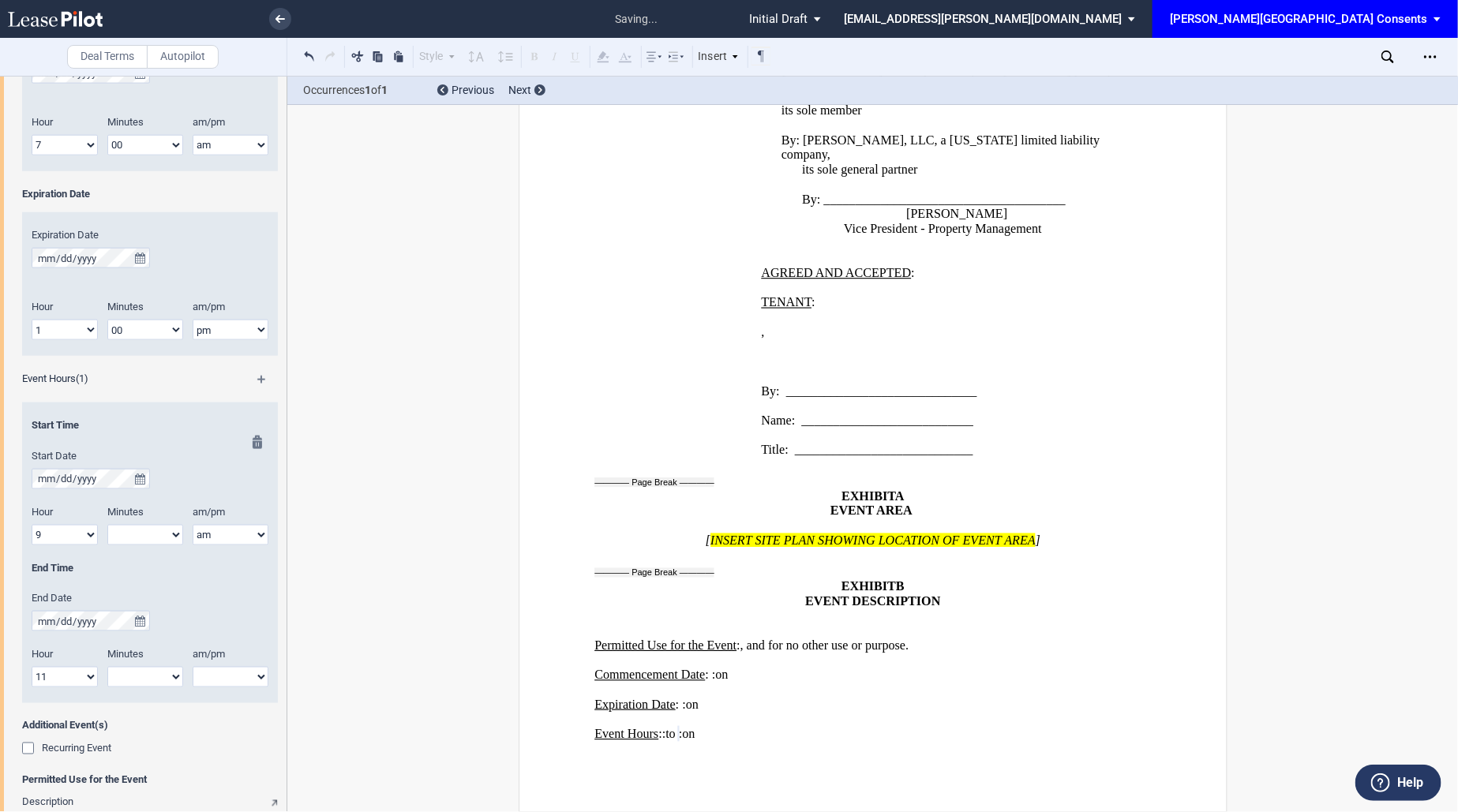
click at [209, 680] on select "am pm" at bounding box center [230, 677] width 76 height 21
select select "am"
click at [192, 666] on select "am pm" at bounding box center [230, 677] width 76 height 21
click at [141, 680] on select "00 05 10 15 20 25 30 35 40 45 50 55" at bounding box center [145, 677] width 76 height 21
select select "00"
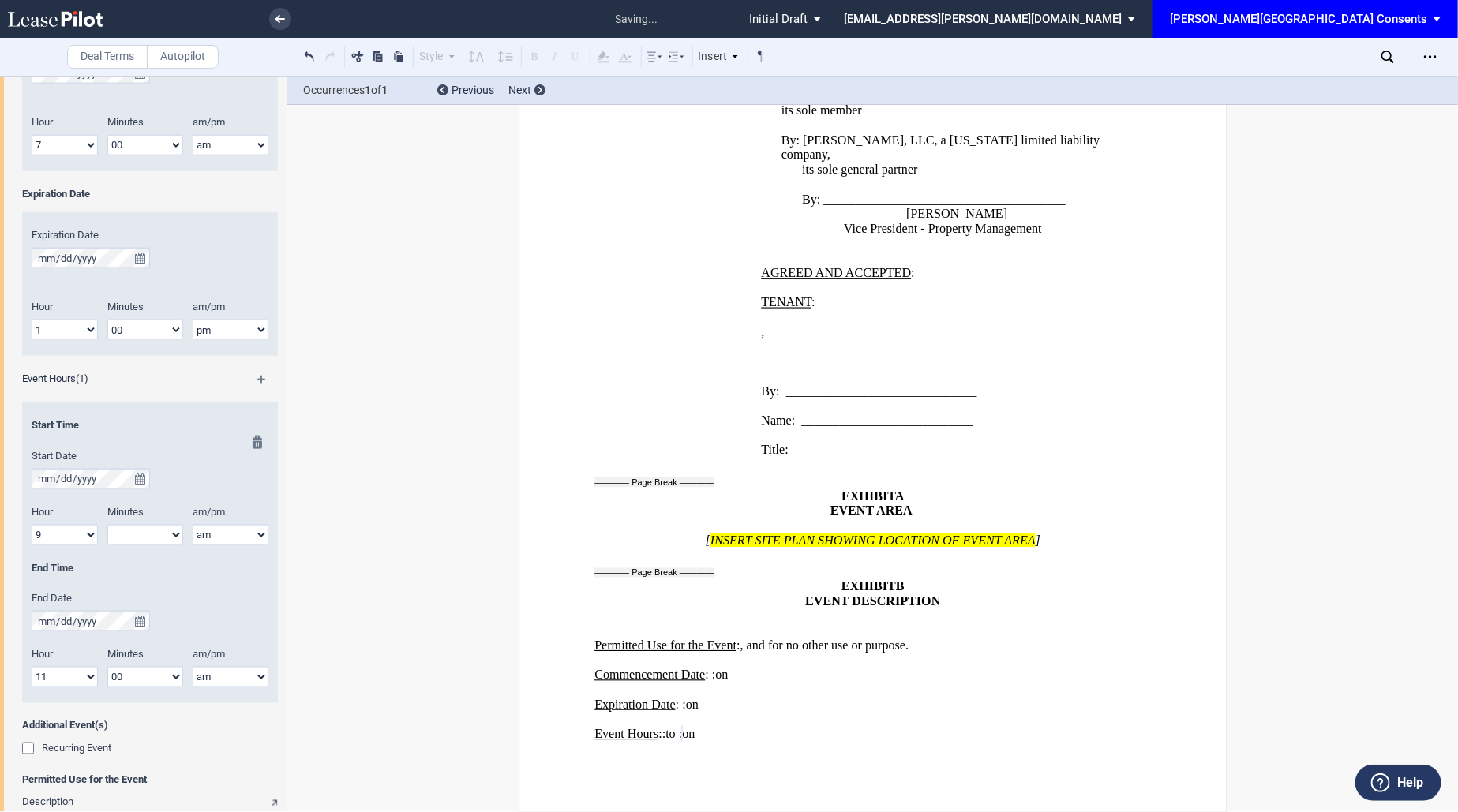
click at [107, 666] on select "00 05 10 15 20 25 30 35 40 45 50 55" at bounding box center [145, 677] width 76 height 21
click at [166, 539] on select "00 05 10 15 20 25 30 35 40 45 50 55" at bounding box center [145, 535] width 76 height 21
select select "00"
click at [107, 524] on select "00 05 10 15 20 25 30 35 40 45 50 55" at bounding box center [145, 535] width 76 height 21
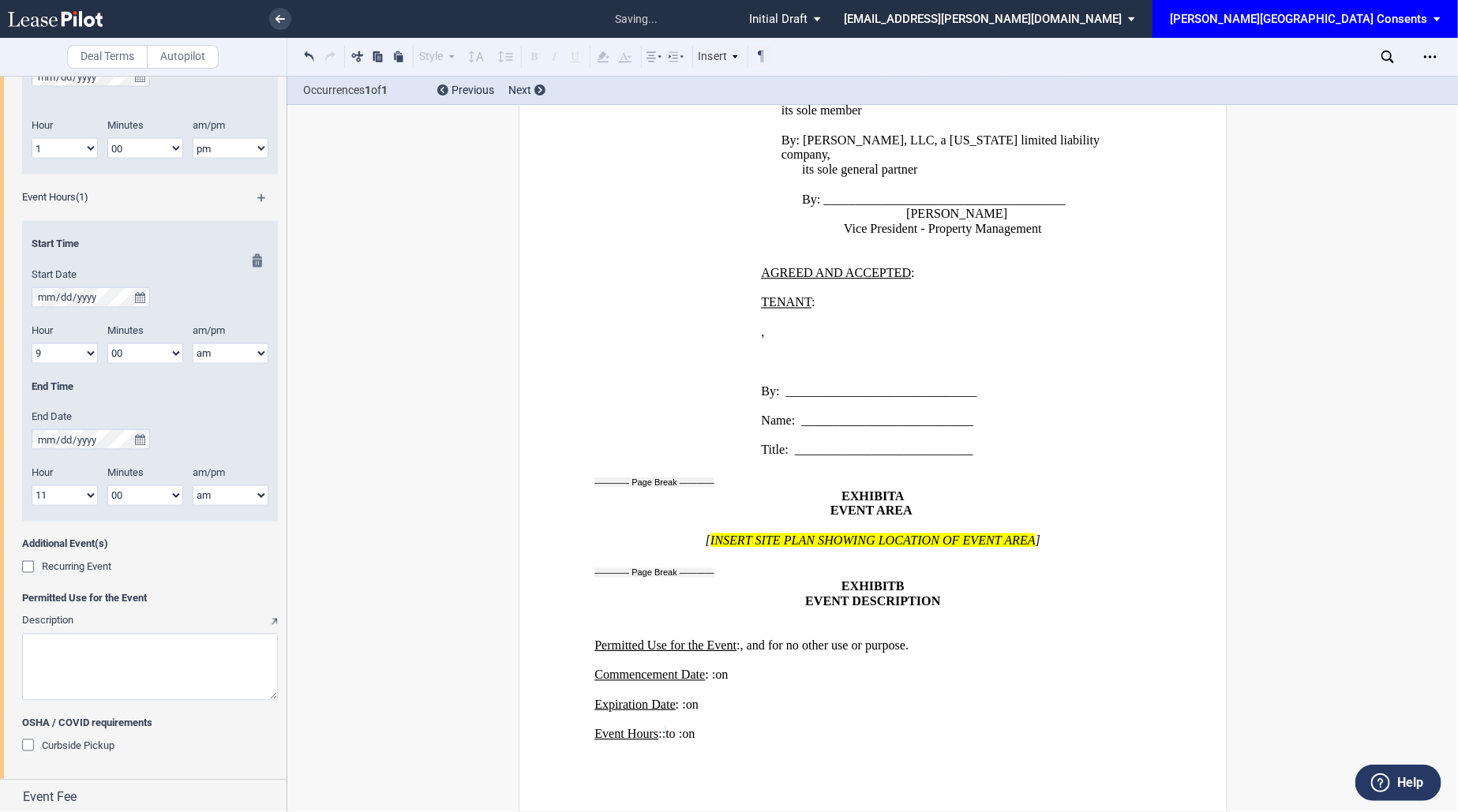
scroll to position [1050, 0]
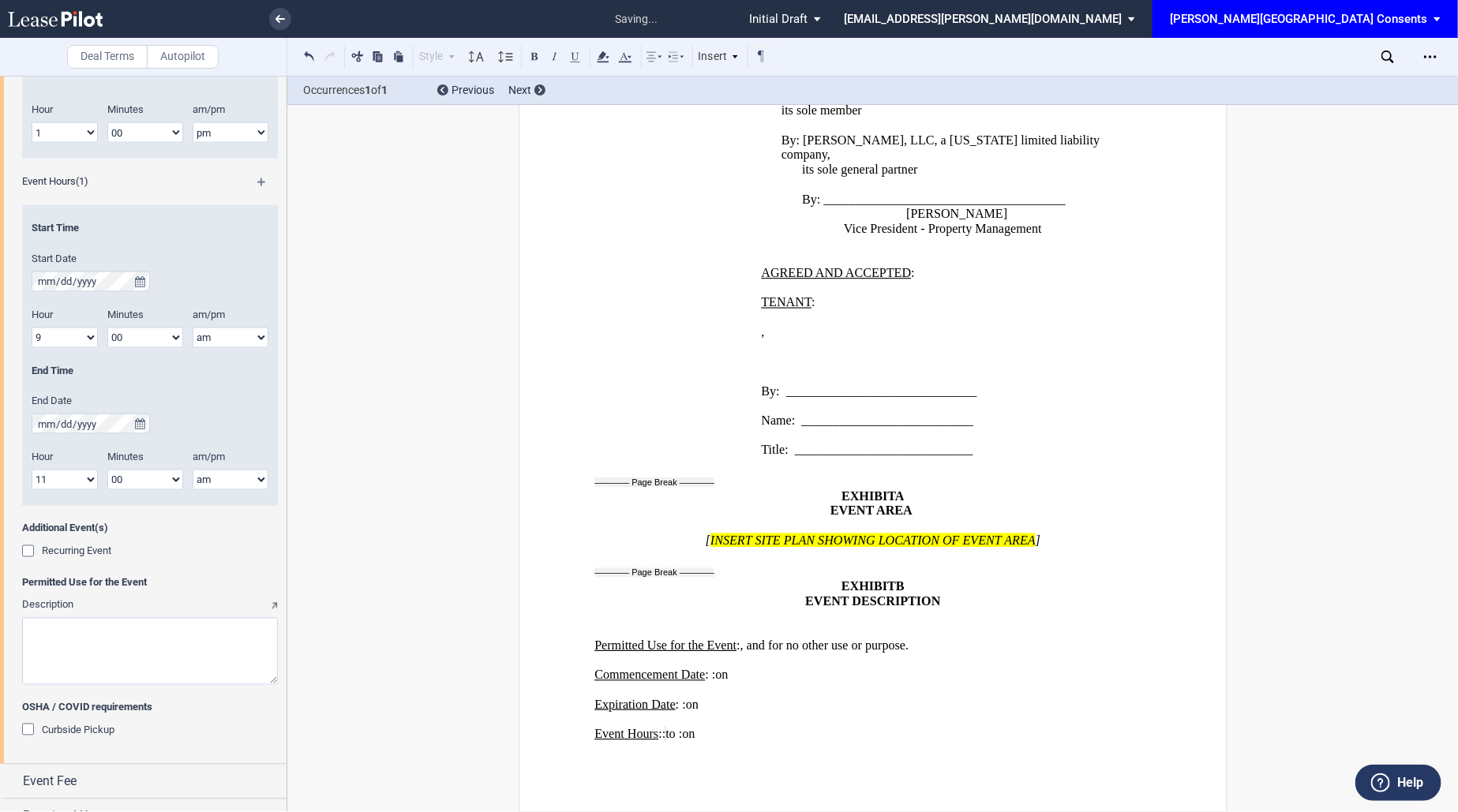
click at [145, 638] on textarea "Description" at bounding box center [150, 651] width 256 height 67
click at [135, 663] on textarea "Description" at bounding box center [150, 651] width 256 height 67
paste textarea "As part of the RiNo 5K that is taking place on Walnut Street on Saturday, Septe…"
type textarea "As part of the RiNo 5K that is taking place on Walnut Street on Saturday, Septe…"
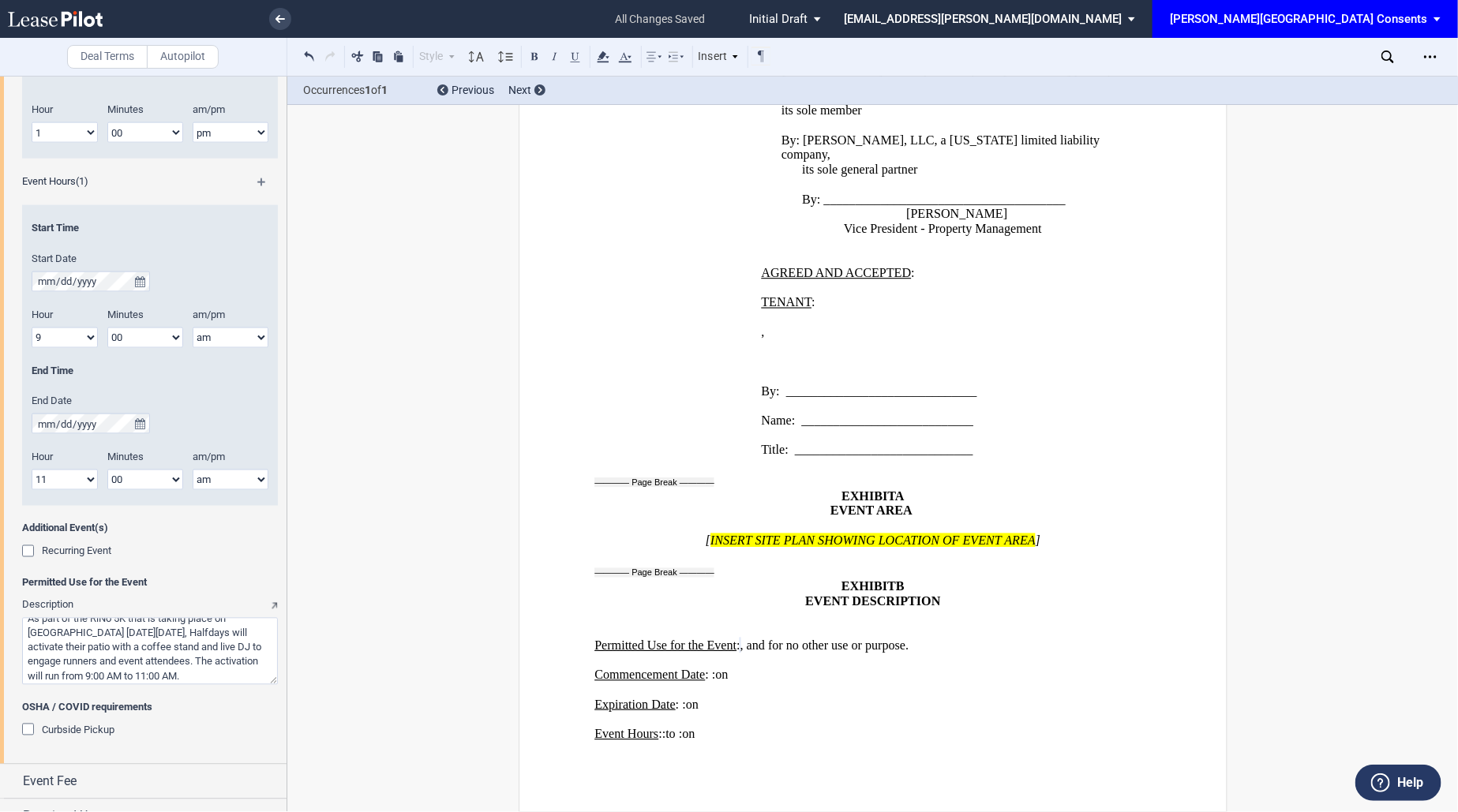
scroll to position [1106, 0]
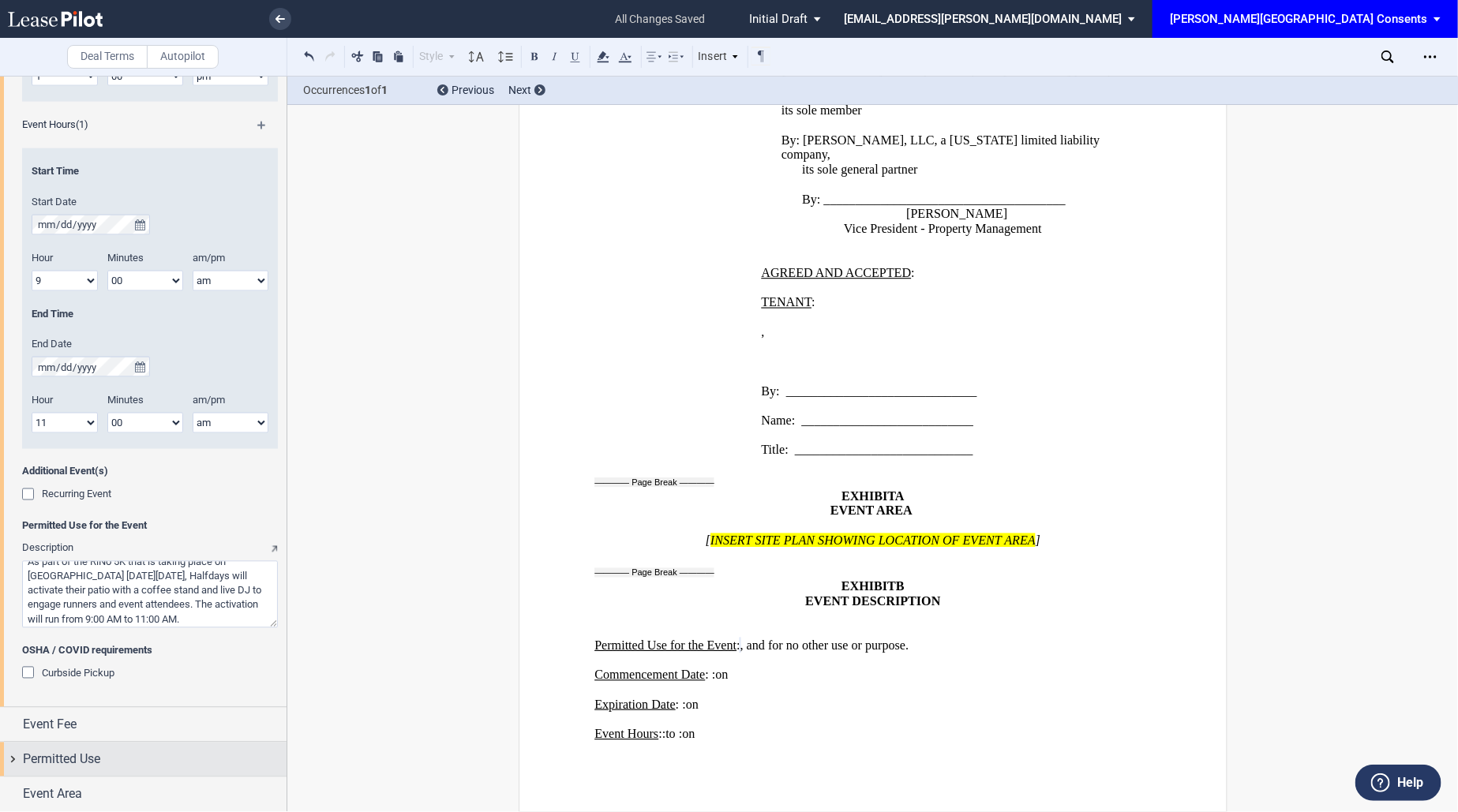
click at [85, 773] on div "Permitted Use" at bounding box center [143, 759] width 287 height 34
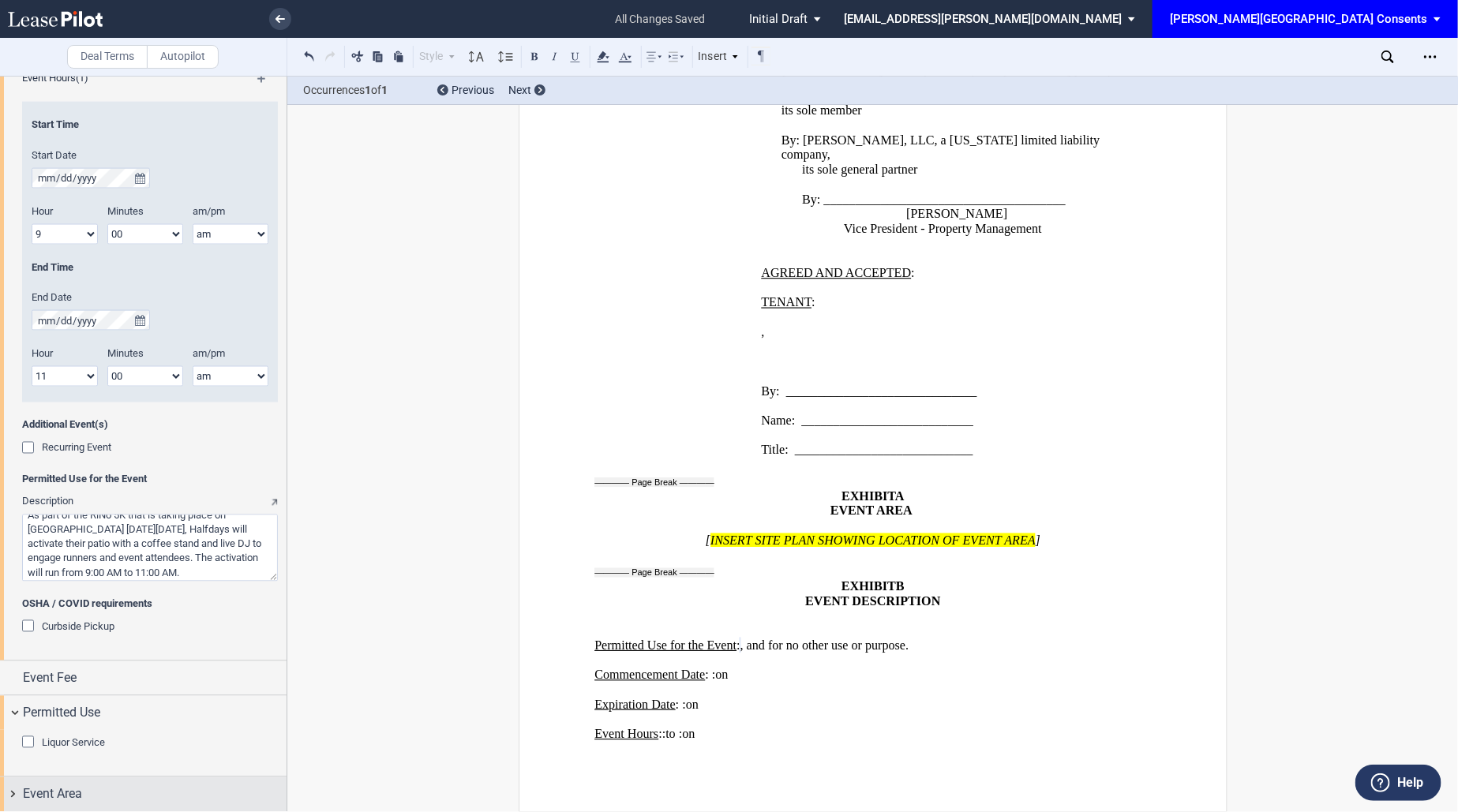
click at [88, 798] on div "Event Area" at bounding box center [154, 794] width 263 height 19
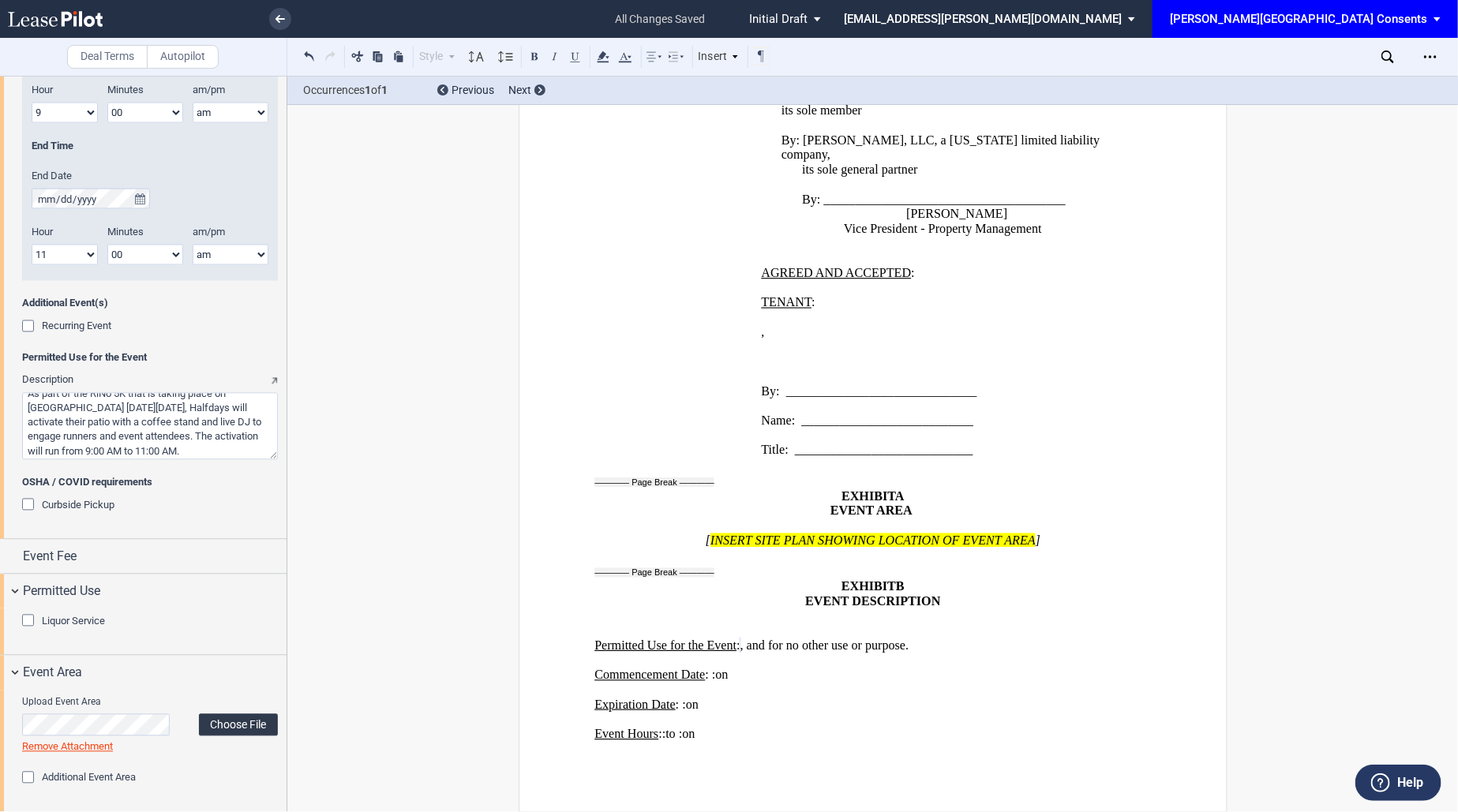
click at [223, 725] on label "Choose File" at bounding box center [238, 724] width 79 height 22
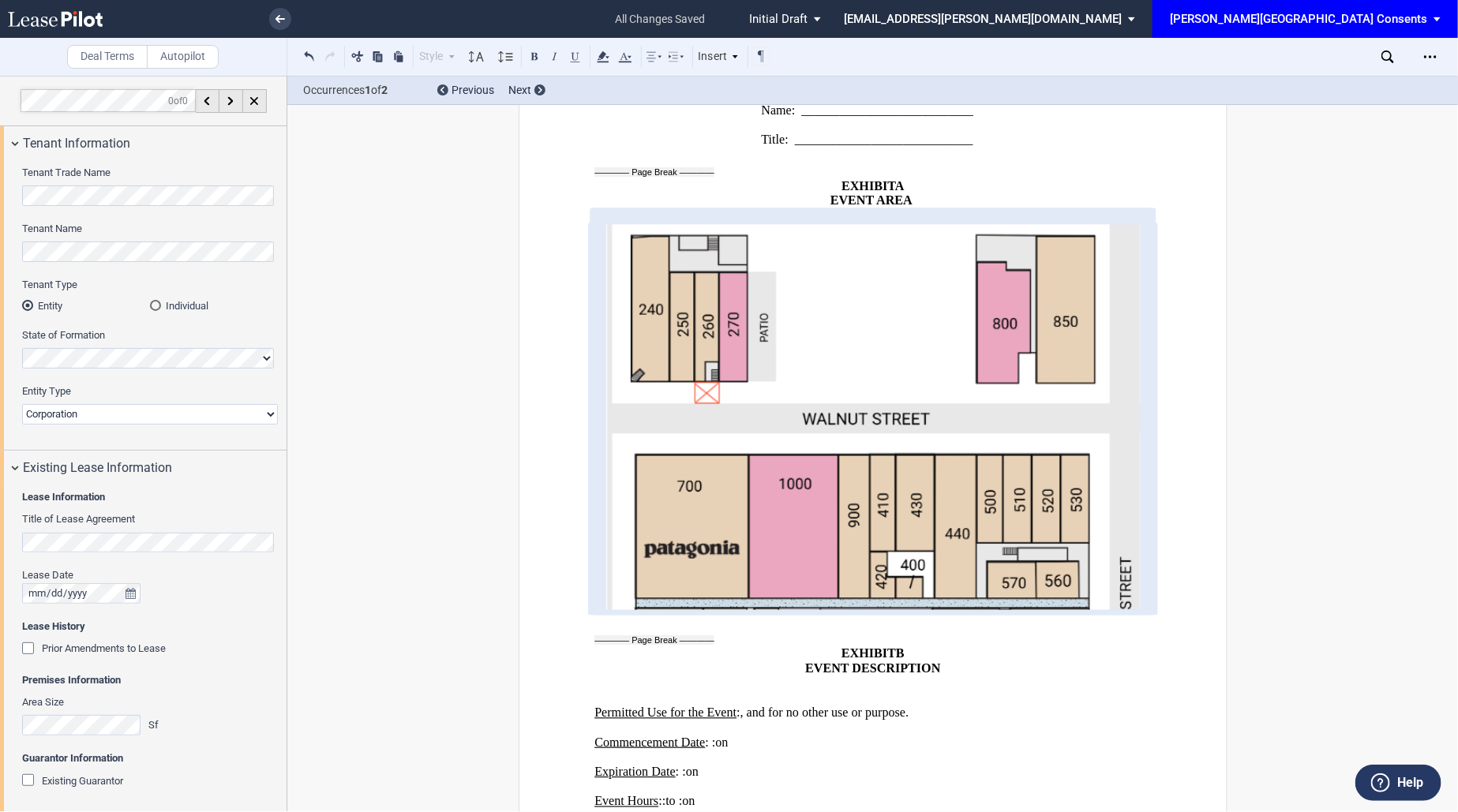
scroll to position [2245, 0]
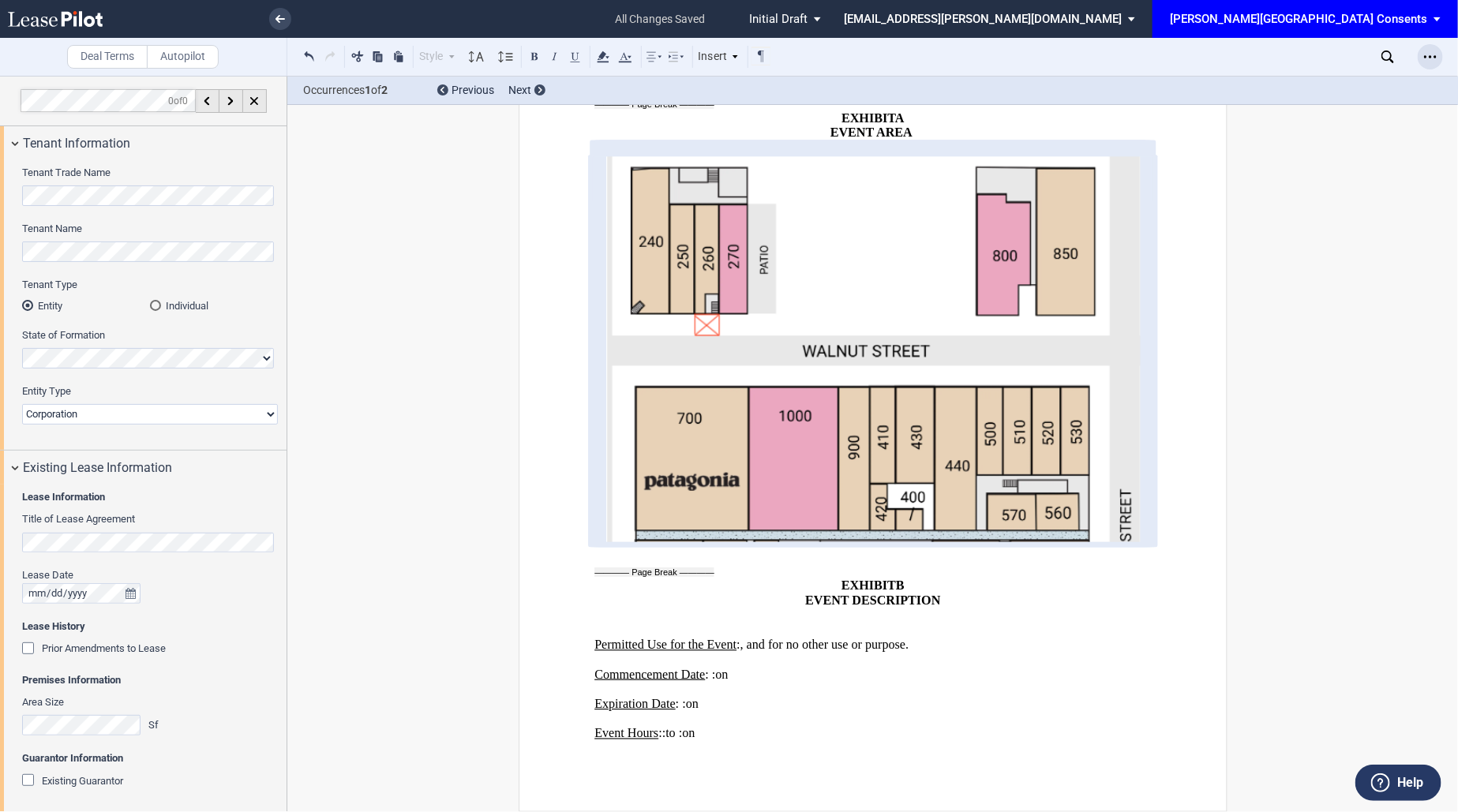
click at [1434, 52] on icon "Open Lease options menu" at bounding box center [1430, 56] width 12 height 12
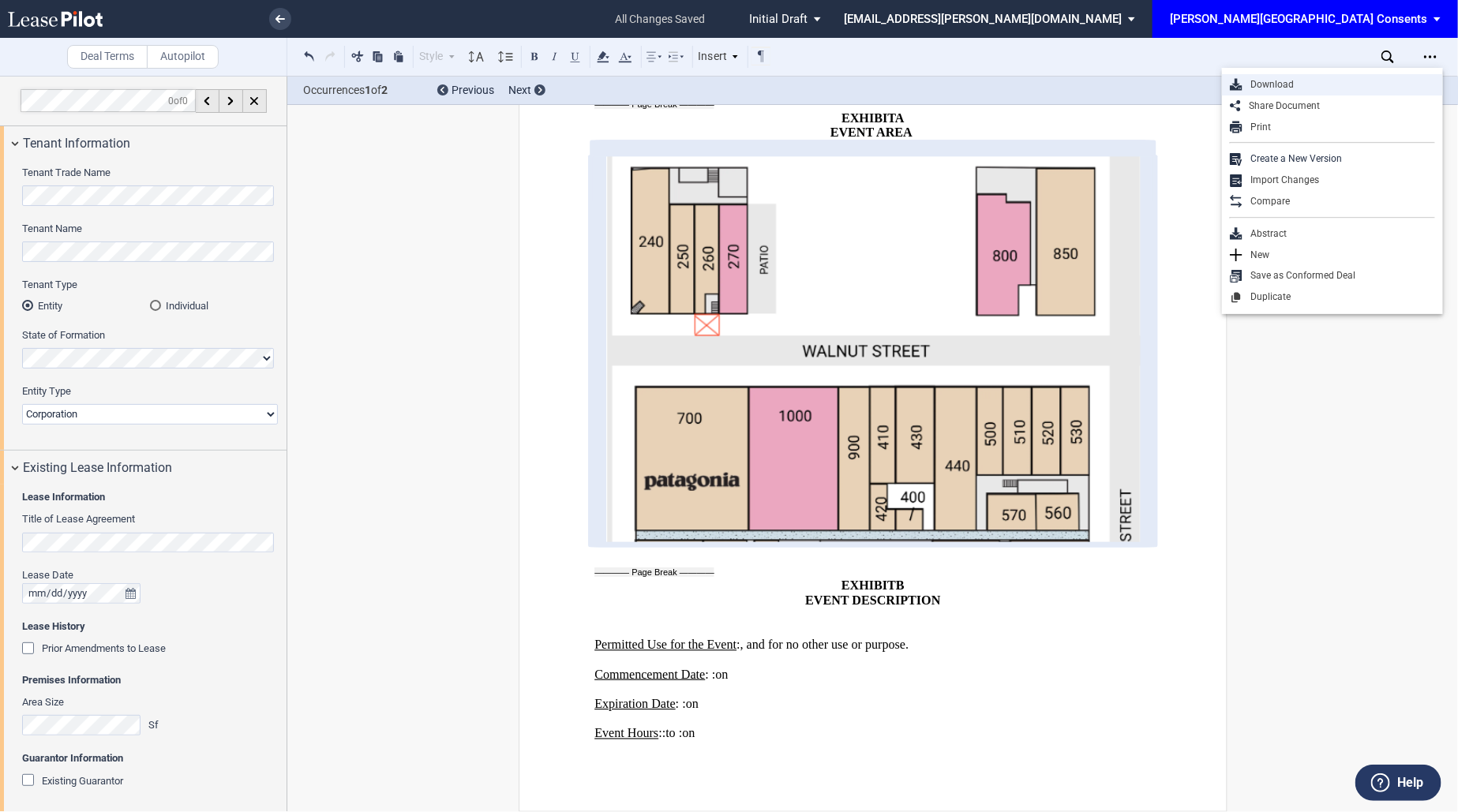
click at [1326, 84] on div "Download" at bounding box center [1338, 85] width 192 height 13
click at [88, 19] on icon at bounding box center [55, 19] width 95 height 16
